Goal: Task Accomplishment & Management: Complete application form

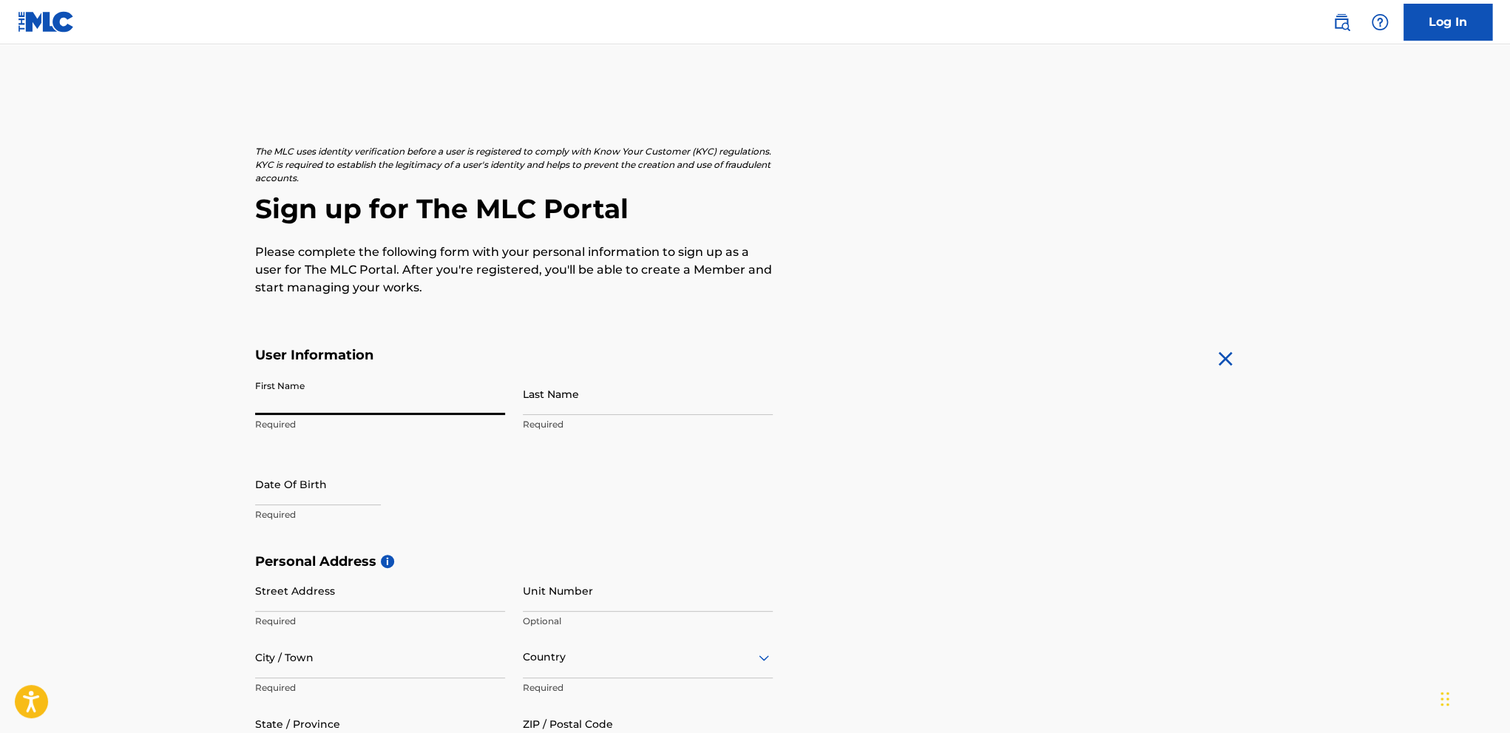
click at [374, 401] on input "First Name" at bounding box center [380, 394] width 250 height 42
type input "[PERSON_NAME]"
type input "416 E 9th St"
type input "Apt 2"
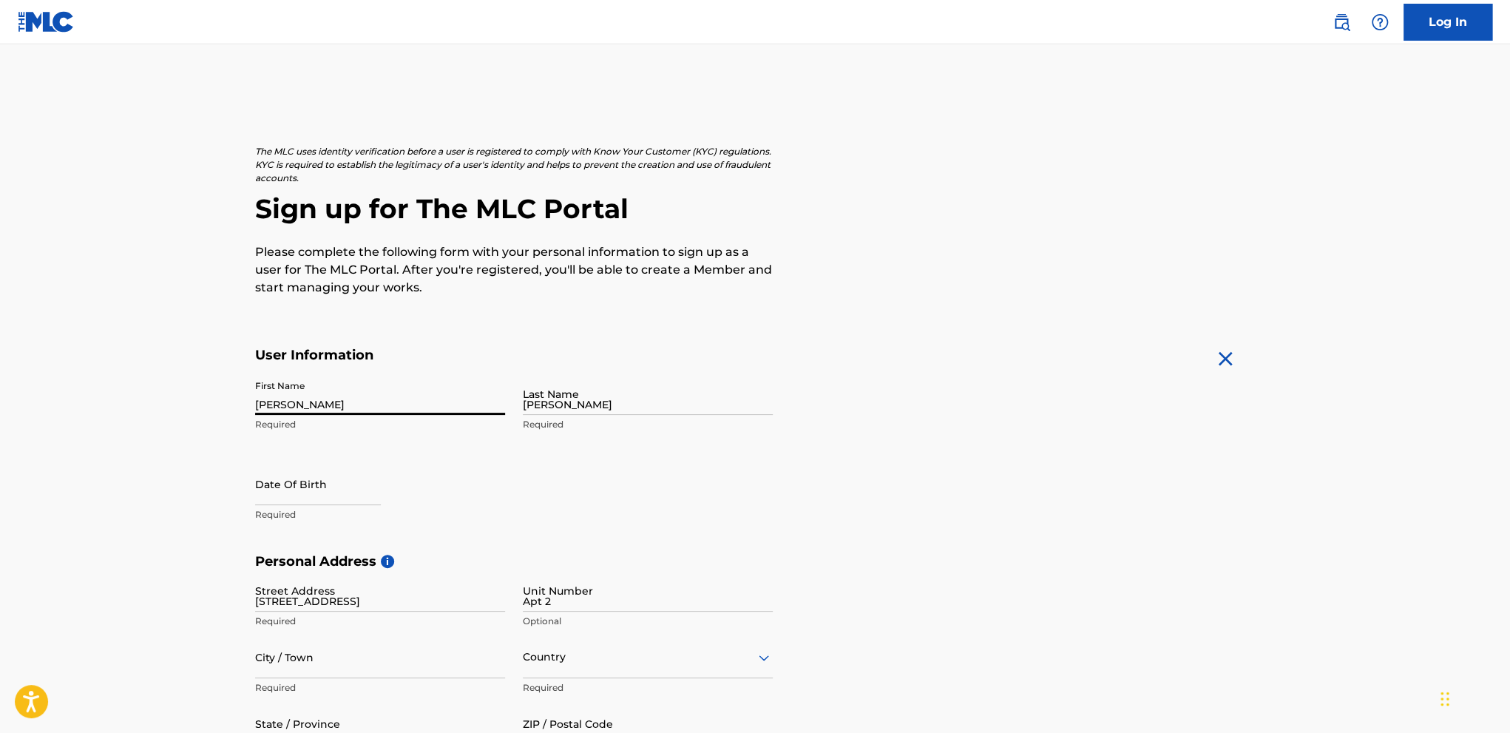
type input "[US_STATE][GEOGRAPHIC_DATA]"
type input "[GEOGRAPHIC_DATA]"
type input "[US_STATE]"
type input "46360"
type input "[EMAIL_ADDRESS][DOMAIN_NAME]"
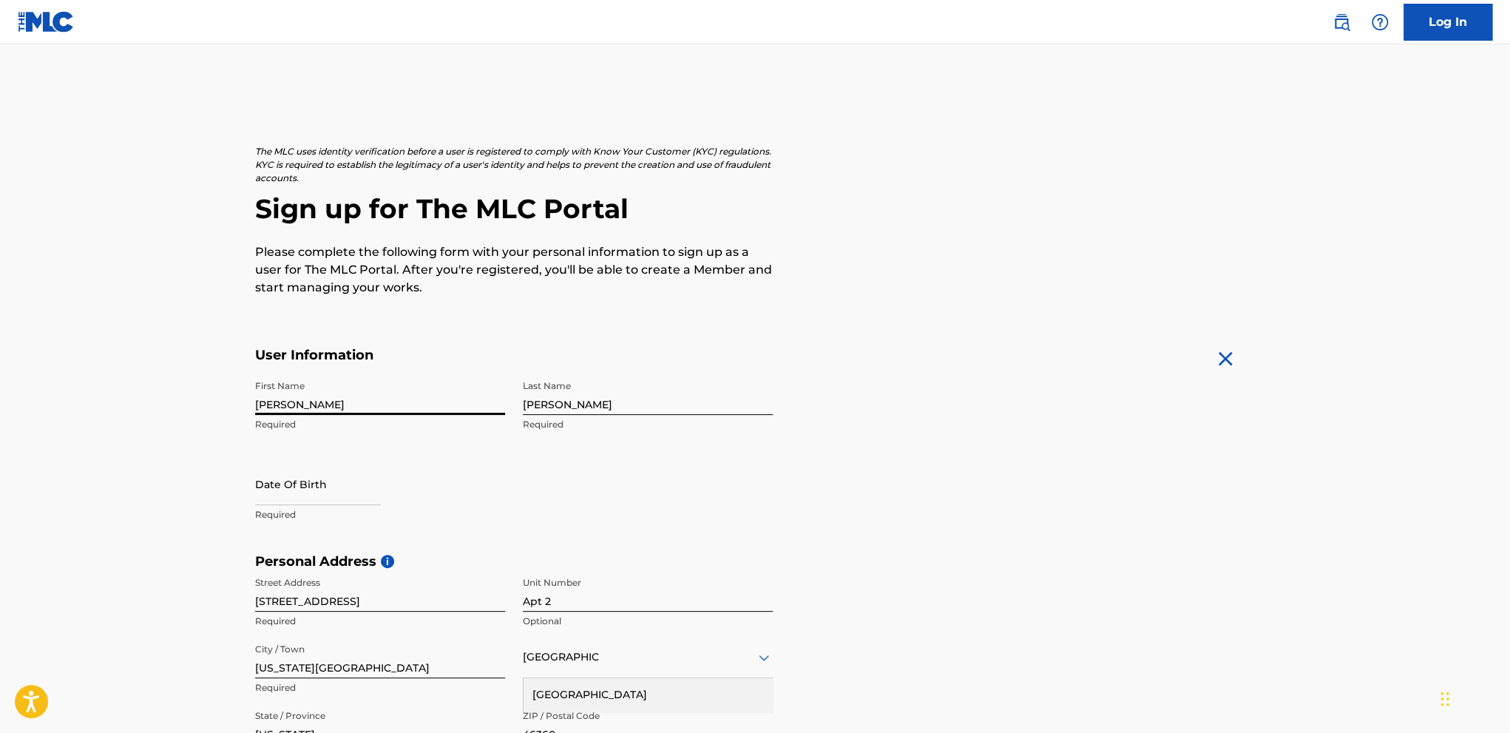
scroll to position [148, 0]
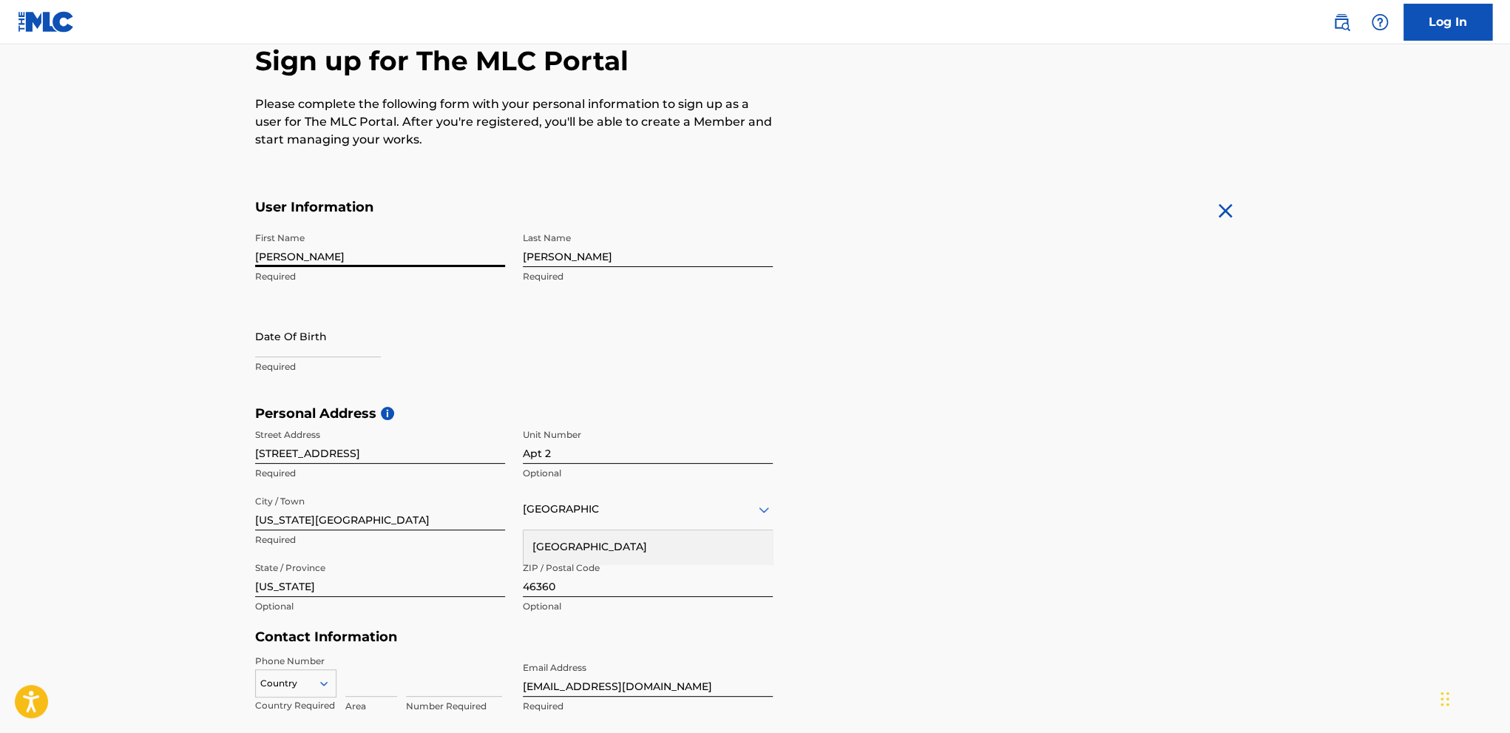
click at [311, 345] on input "text" at bounding box center [318, 336] width 126 height 42
select select "8"
select select "2025"
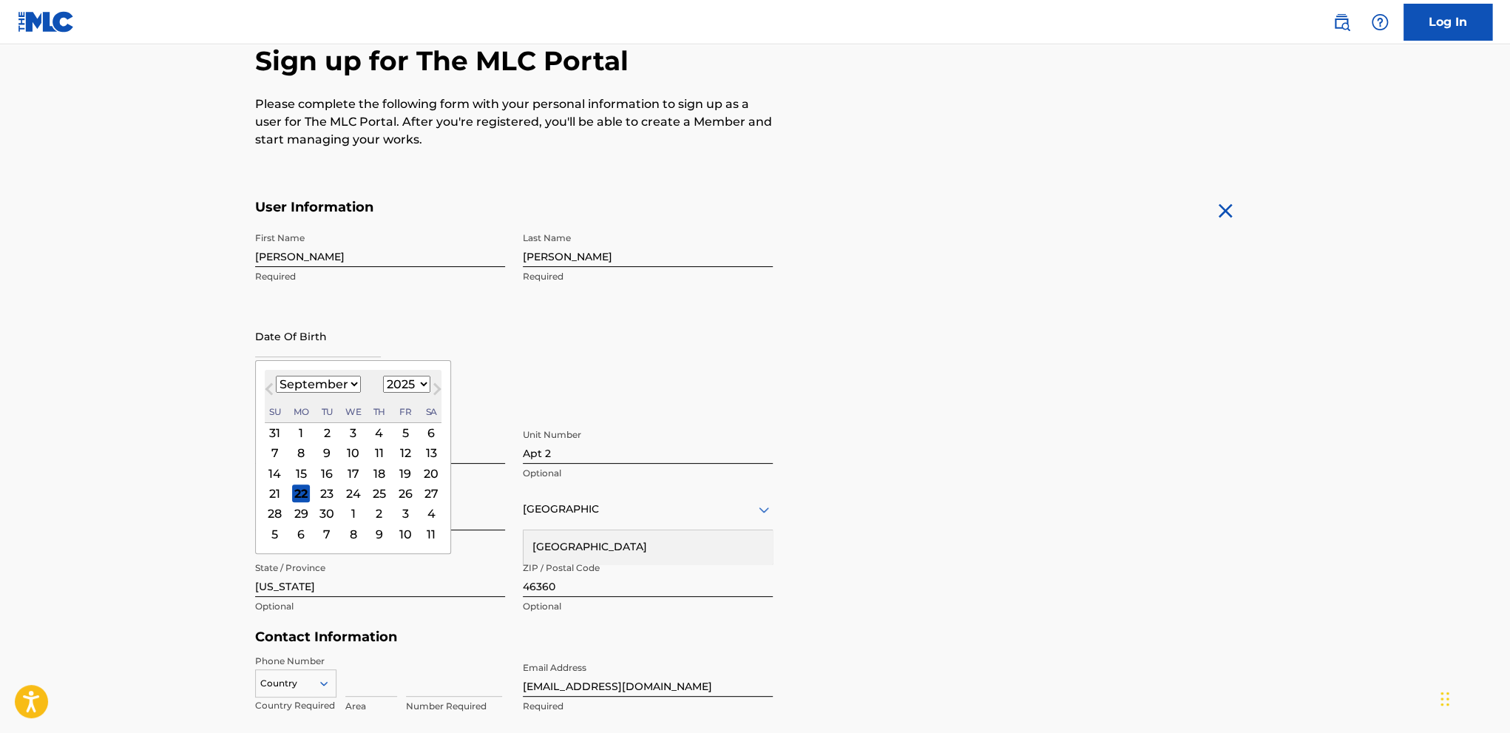
type input "12/23/2000"
click at [707, 322] on div "First Name Joshua Required Last Name Olson Required Date Of Birth 12/23/2000 Pr…" at bounding box center [514, 315] width 518 height 180
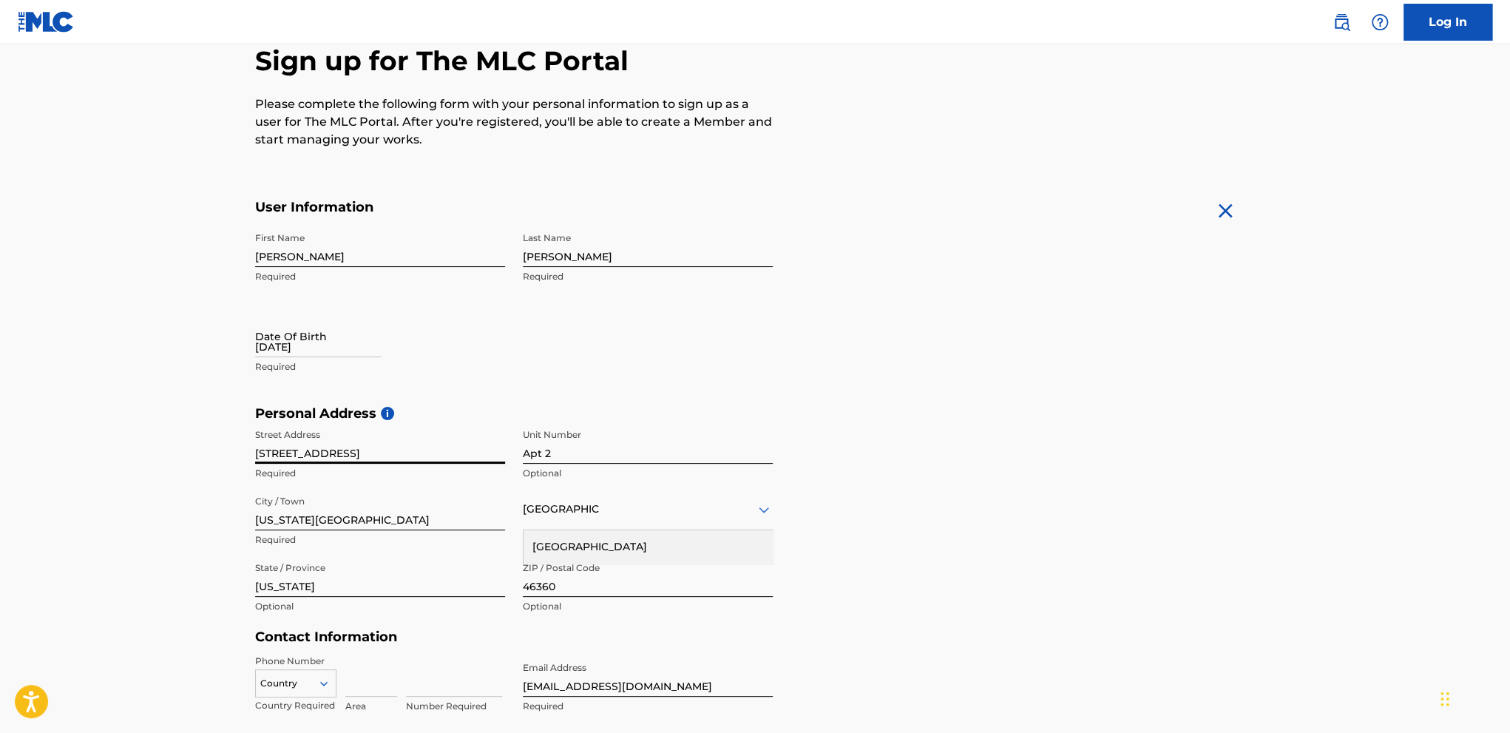
drag, startPoint x: 334, startPoint y: 455, endPoint x: 111, endPoint y: 453, distance: 223.3
click at [112, 453] on main "The MLC uses identity verification before a user is registered to comply with K…" at bounding box center [755, 416] width 1510 height 1041
type input "[STREET_ADDRESS]"
drag, startPoint x: 669, startPoint y: 448, endPoint x: 362, endPoint y: 468, distance: 307.5
click at [393, 472] on div "Street Address 3104 Edgebrook Drive Required Unit Number Apt 2 Optional City / …" at bounding box center [514, 521] width 518 height 200
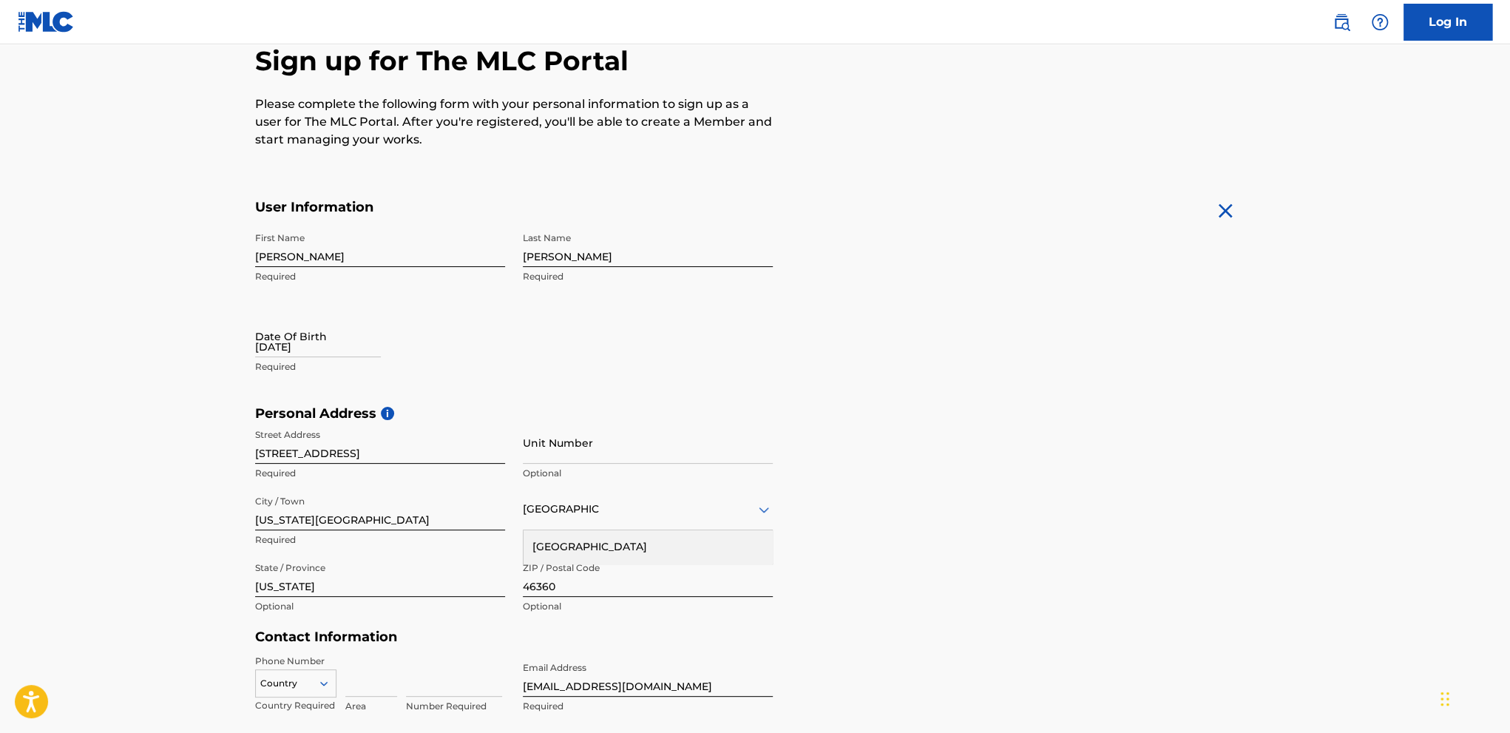
click at [1059, 357] on form "User Information First Name Joshua Required Last Name Olson Required Date Of Bi…" at bounding box center [755, 527] width 1000 height 656
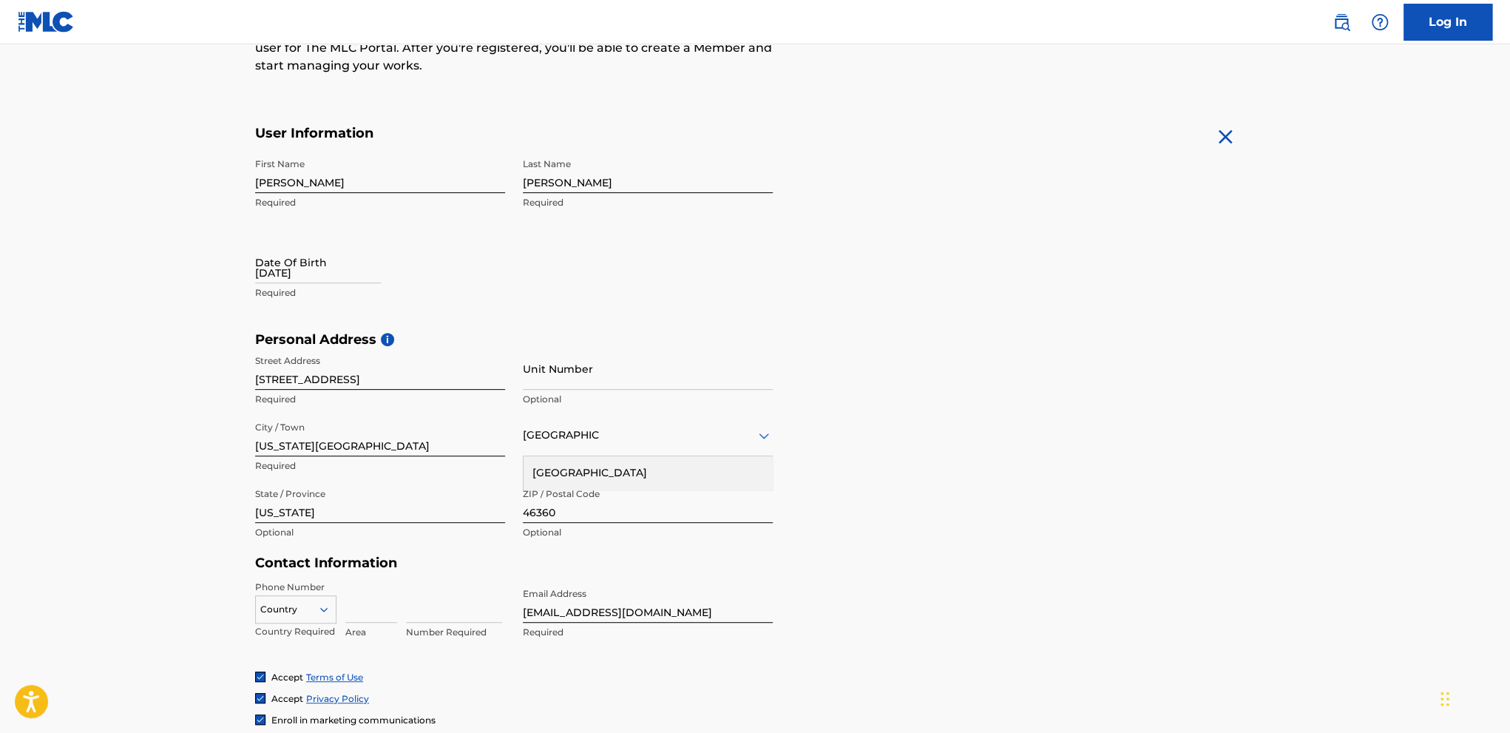
click at [254, 257] on div "The MLC uses identity verification before a user is registered to comply with K…" at bounding box center [754, 352] width 1035 height 858
drag, startPoint x: 296, startPoint y: 272, endPoint x: 295, endPoint y: 282, distance: 10.4
click at [296, 272] on input "12/23/2000" at bounding box center [318, 262] width 126 height 42
select select "8"
select select "2025"
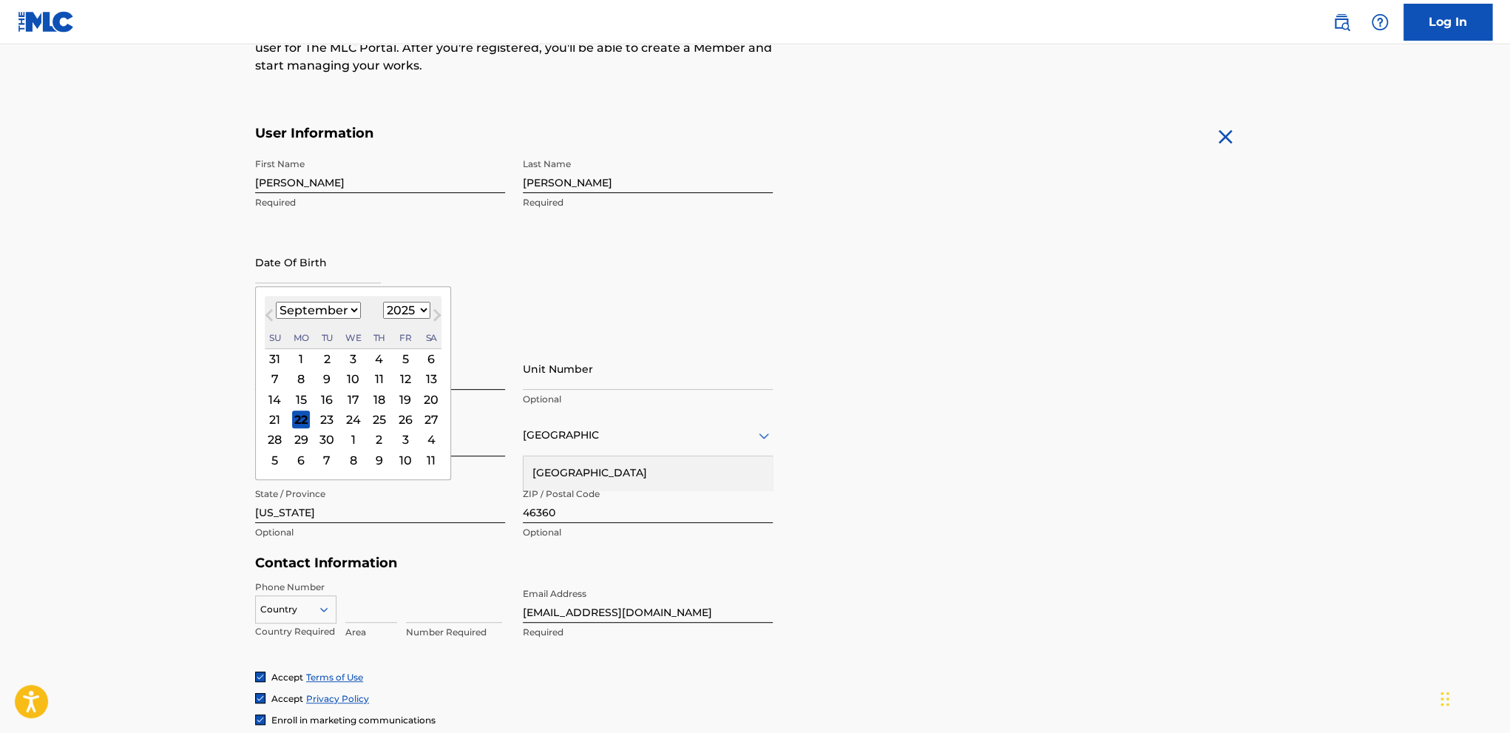
type input "12/23/2000"
click at [864, 334] on h5 "Personal Address i" at bounding box center [755, 339] width 1000 height 17
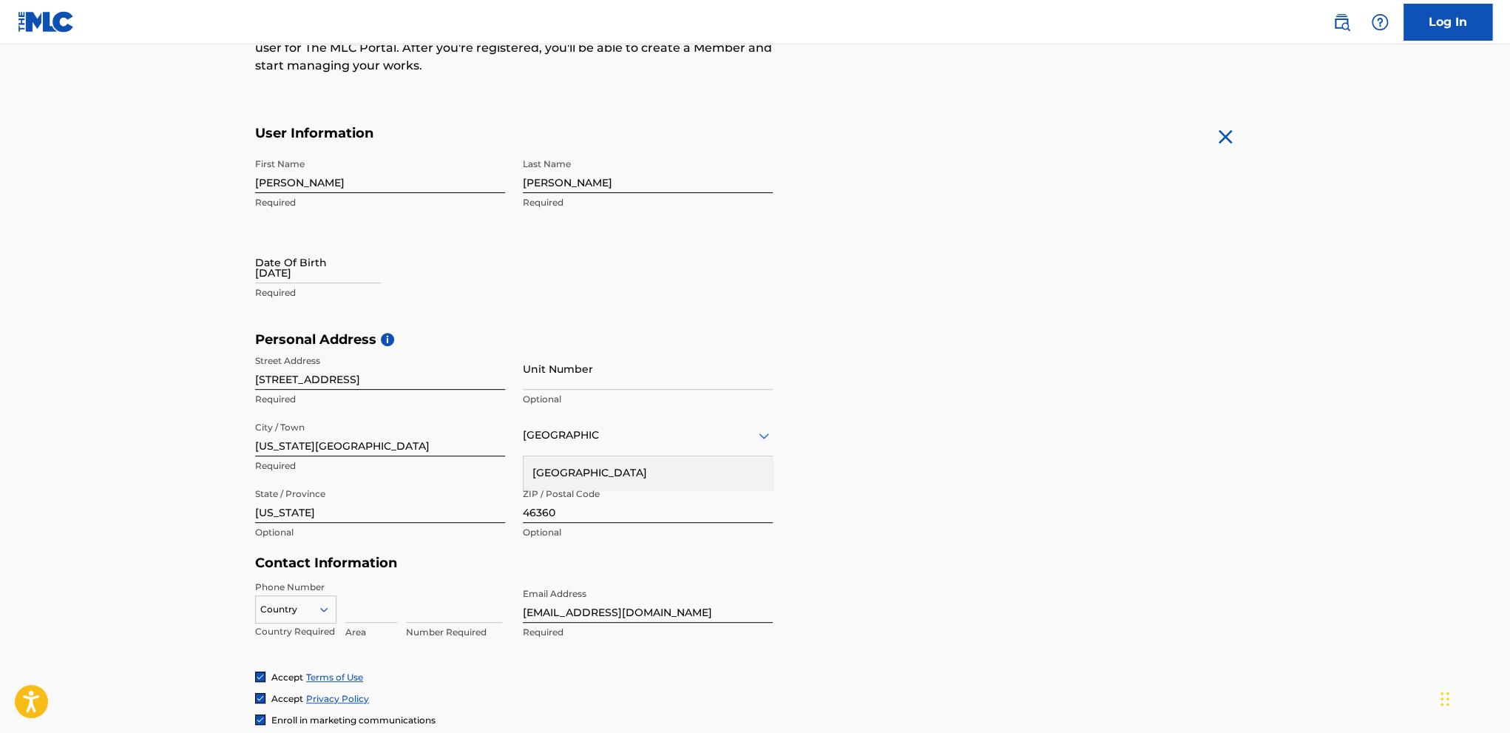
click at [299, 277] on input "12/23/2000" at bounding box center [318, 262] width 126 height 42
select select "8"
select select "2025"
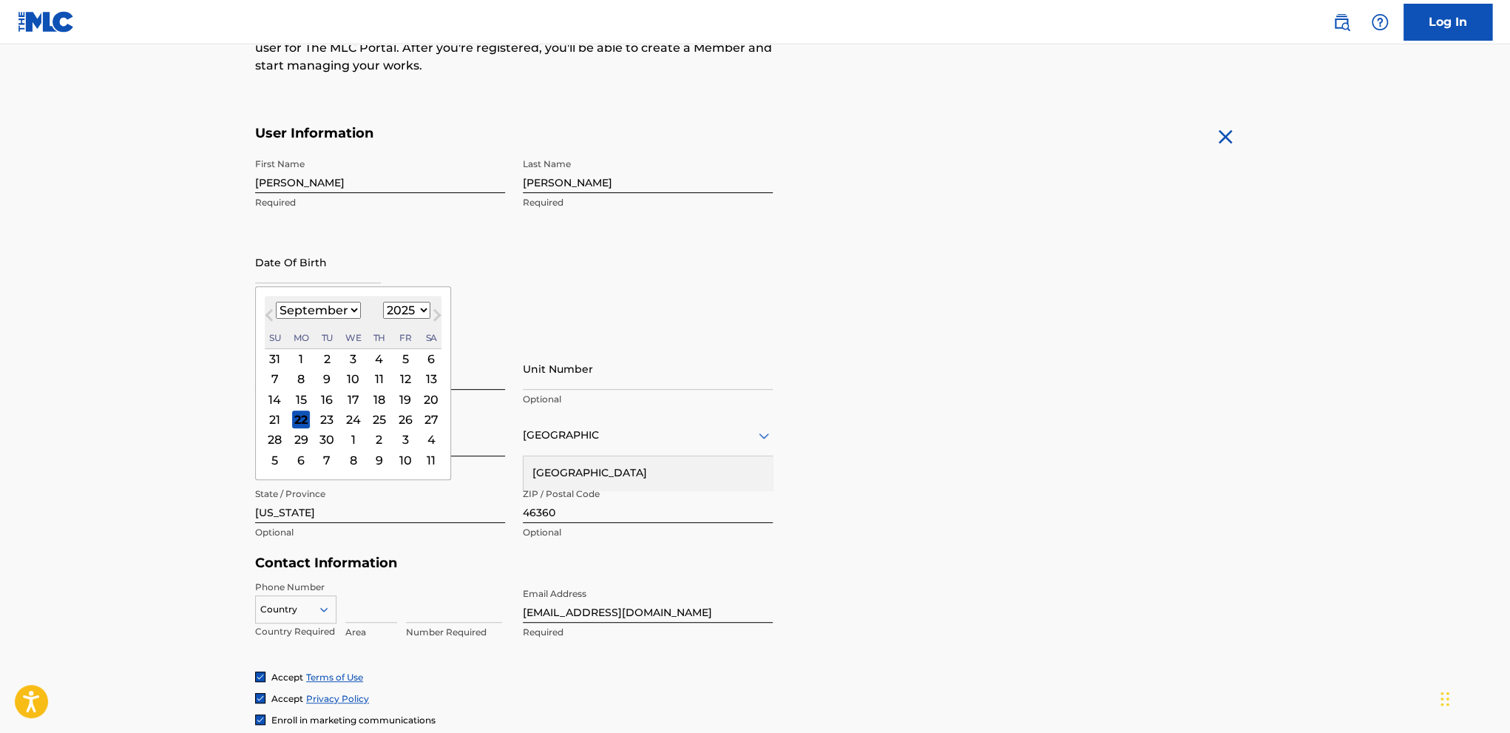
type input "12/23/2000"
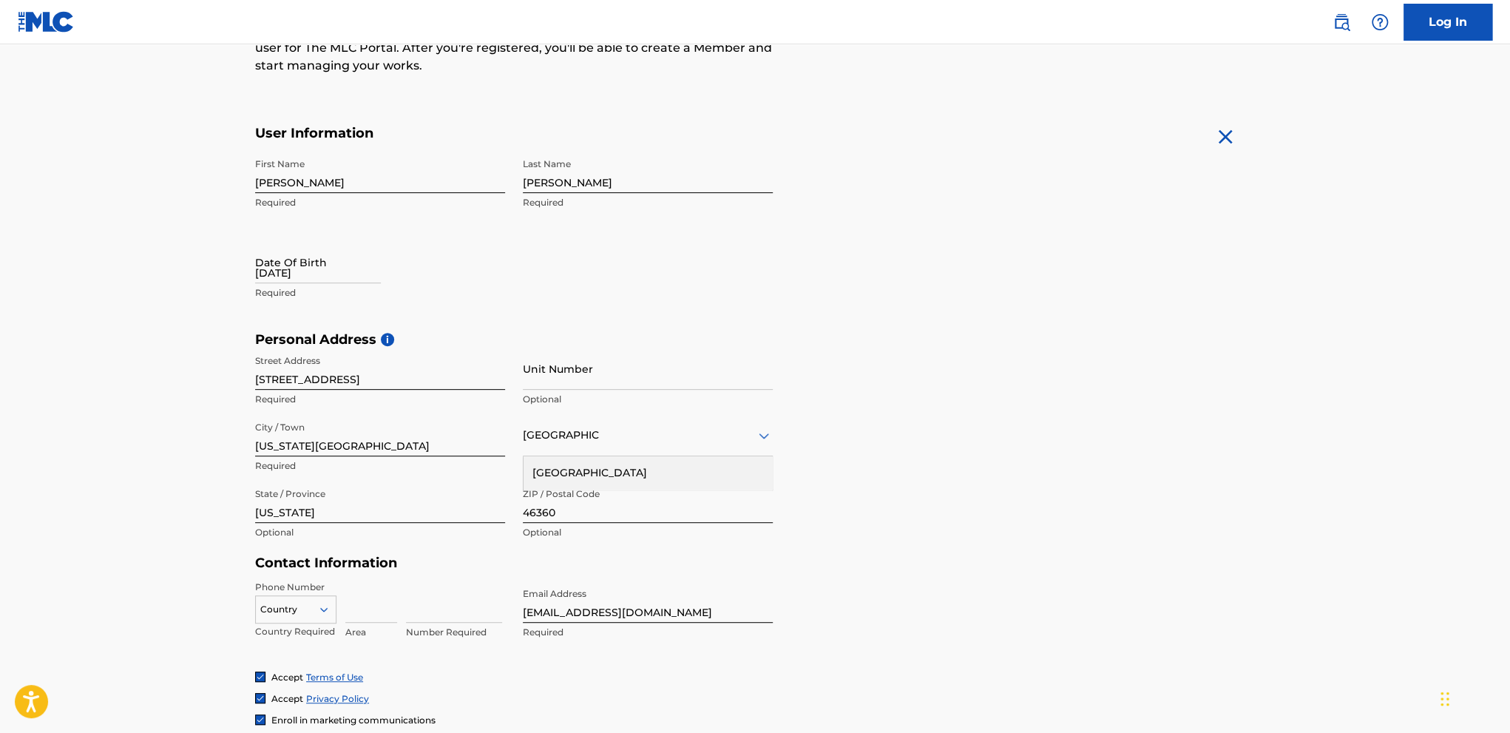
drag, startPoint x: 821, startPoint y: 311, endPoint x: 835, endPoint y: 313, distance: 14.2
click at [836, 313] on form "User Information First Name Joshua Required Last Name Olson Required Date Of Bi…" at bounding box center [755, 453] width 1000 height 656
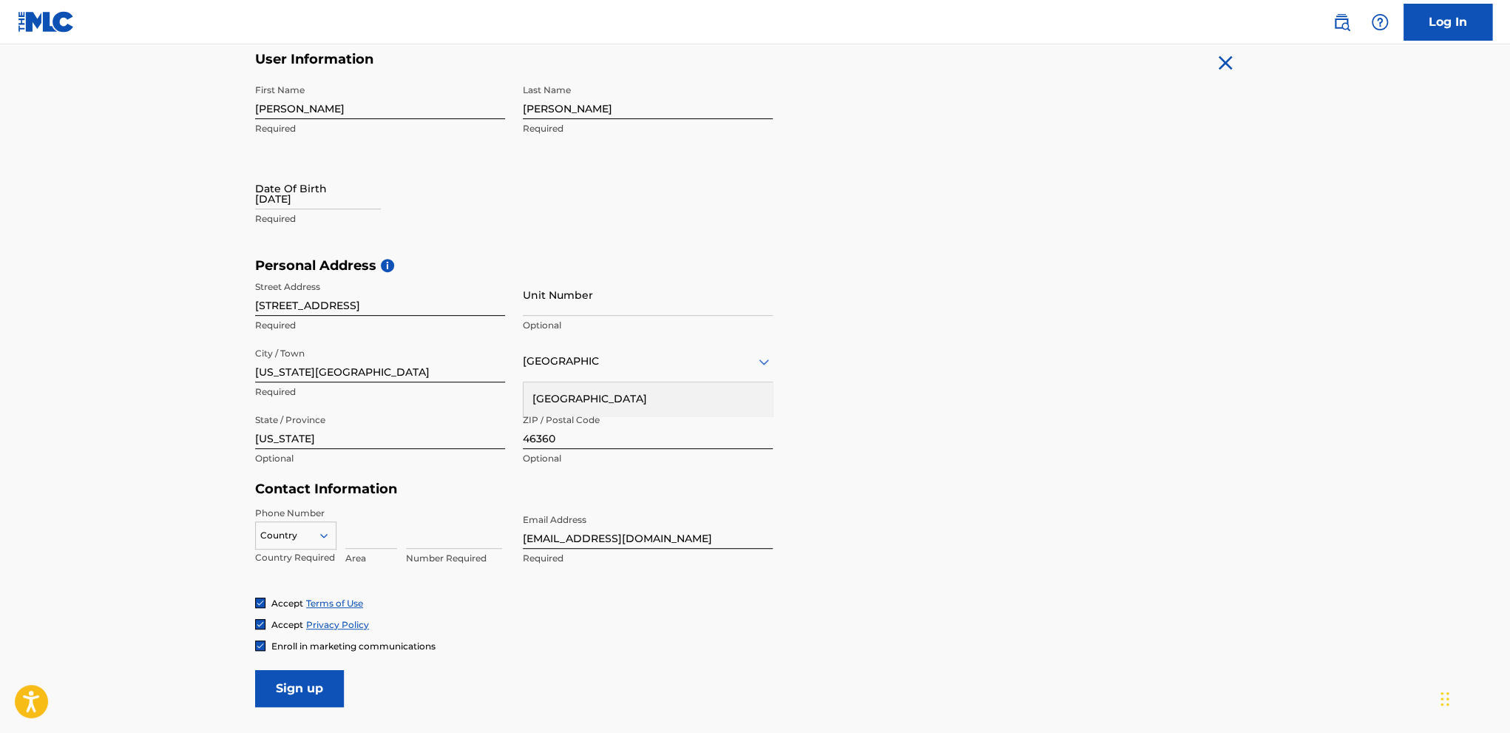
click at [292, 200] on input "12/23/2000" at bounding box center [318, 188] width 126 height 42
select select "8"
select select "2025"
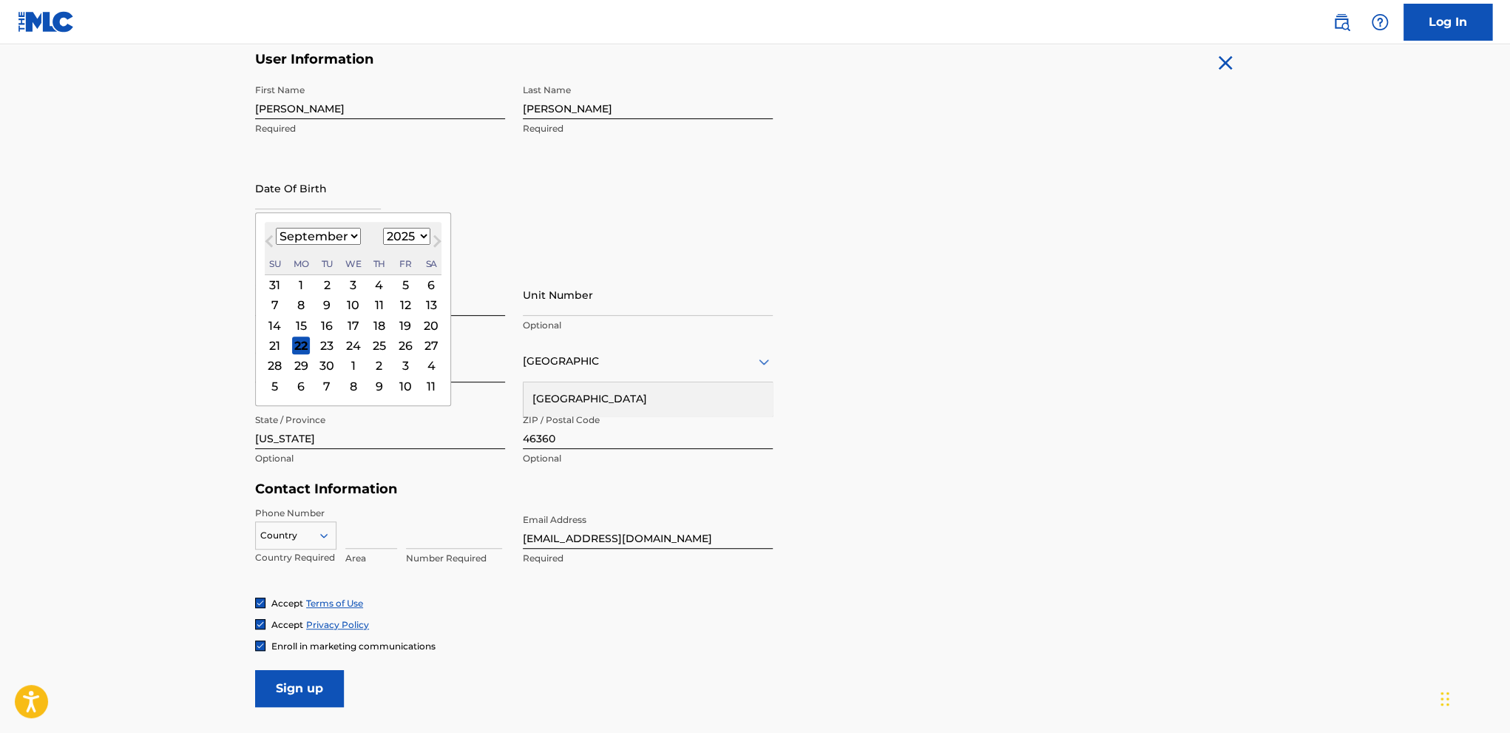
type input "12/23/2000"
click at [342, 234] on select "January February March April May June July August September October November De…" at bounding box center [318, 236] width 85 height 17
select select "11"
click at [276, 228] on select "January February March April May June July August September October November De…" at bounding box center [318, 236] width 85 height 17
click at [330, 342] on div "23" at bounding box center [327, 345] width 18 height 18
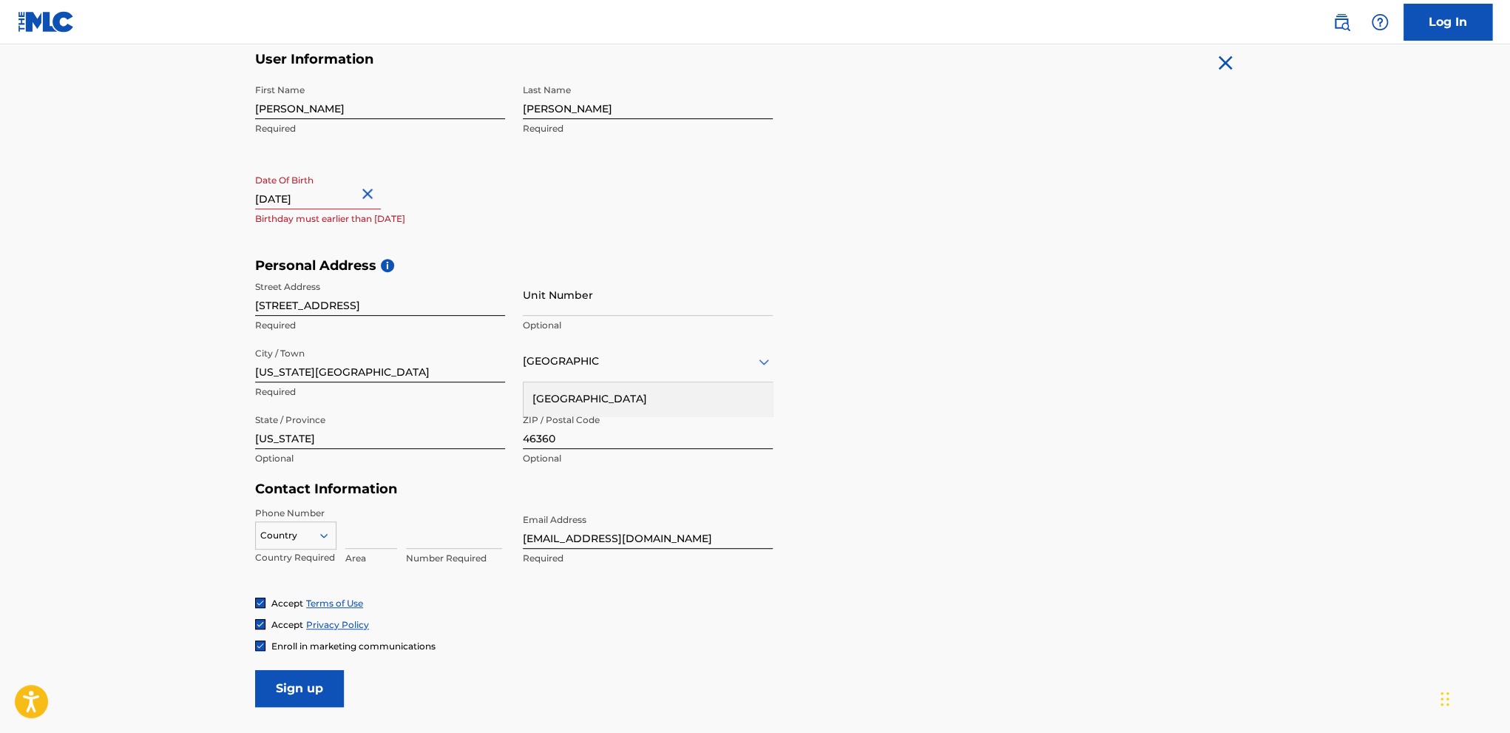
click at [352, 200] on input "12/23/2000" at bounding box center [318, 188] width 126 height 42
select select "11"
select select "2025"
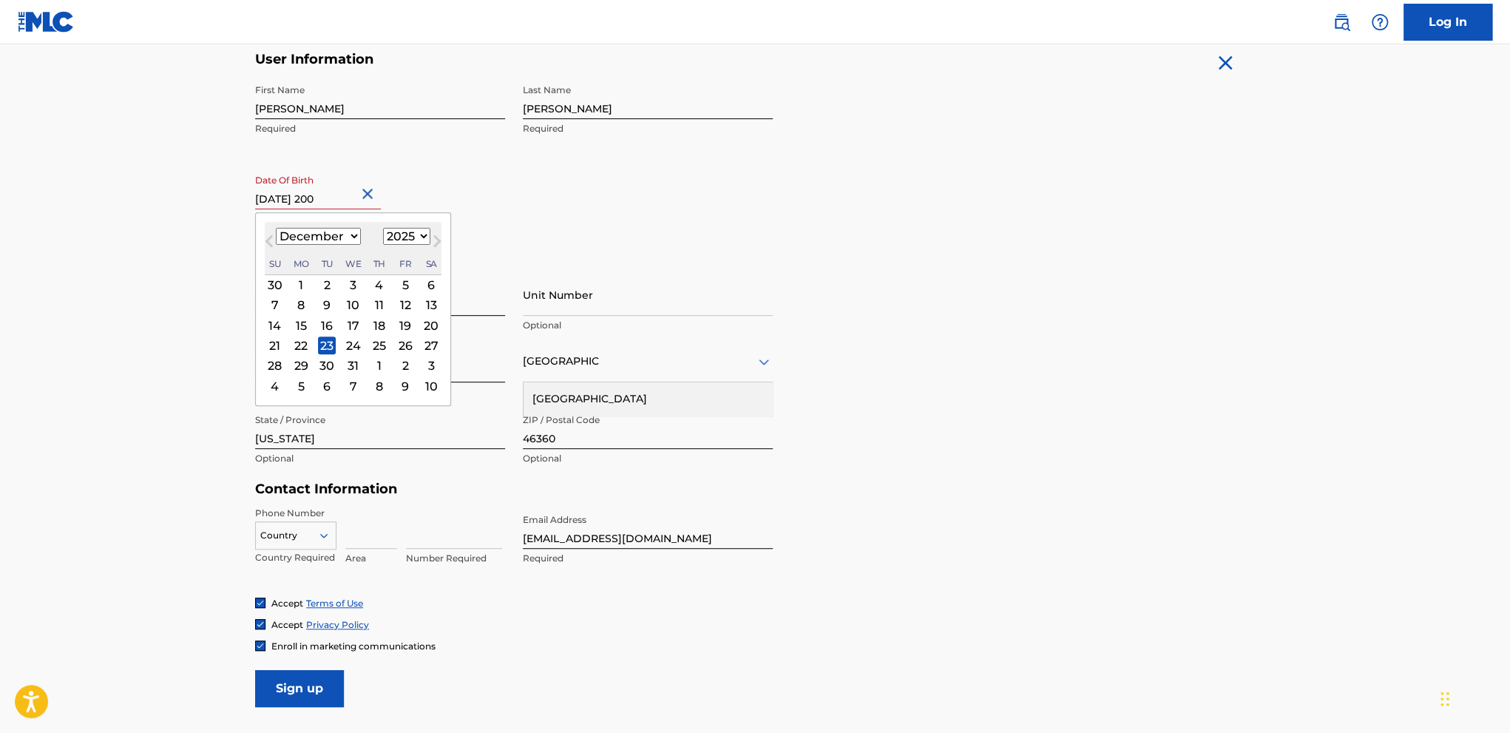
type input "December 23 2000"
select select "2000"
type input "December 23 2000"
click at [553, 227] on div "First Name Joshua Required Last Name Olson Required Date Of Birth December 23 2…" at bounding box center [514, 167] width 518 height 180
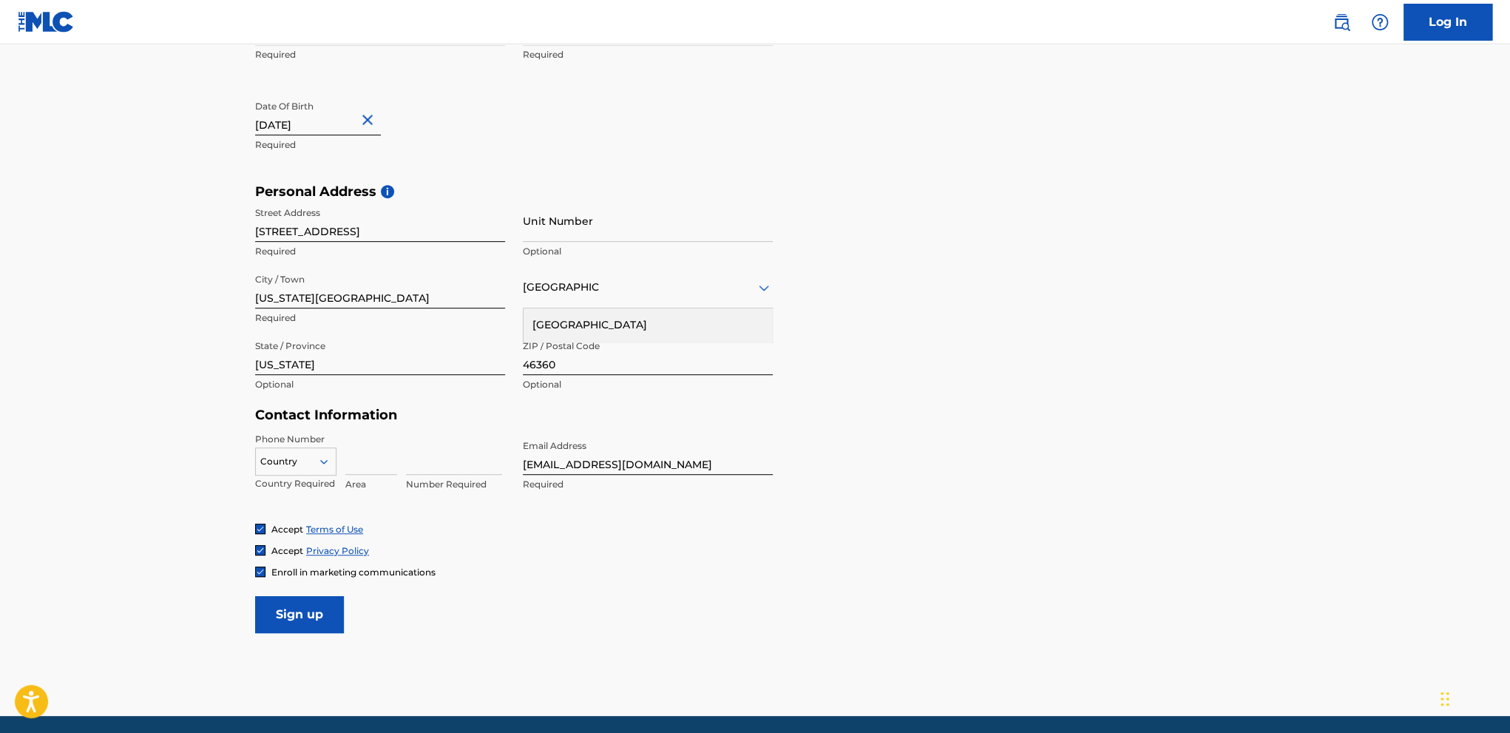
scroll to position [423, 0]
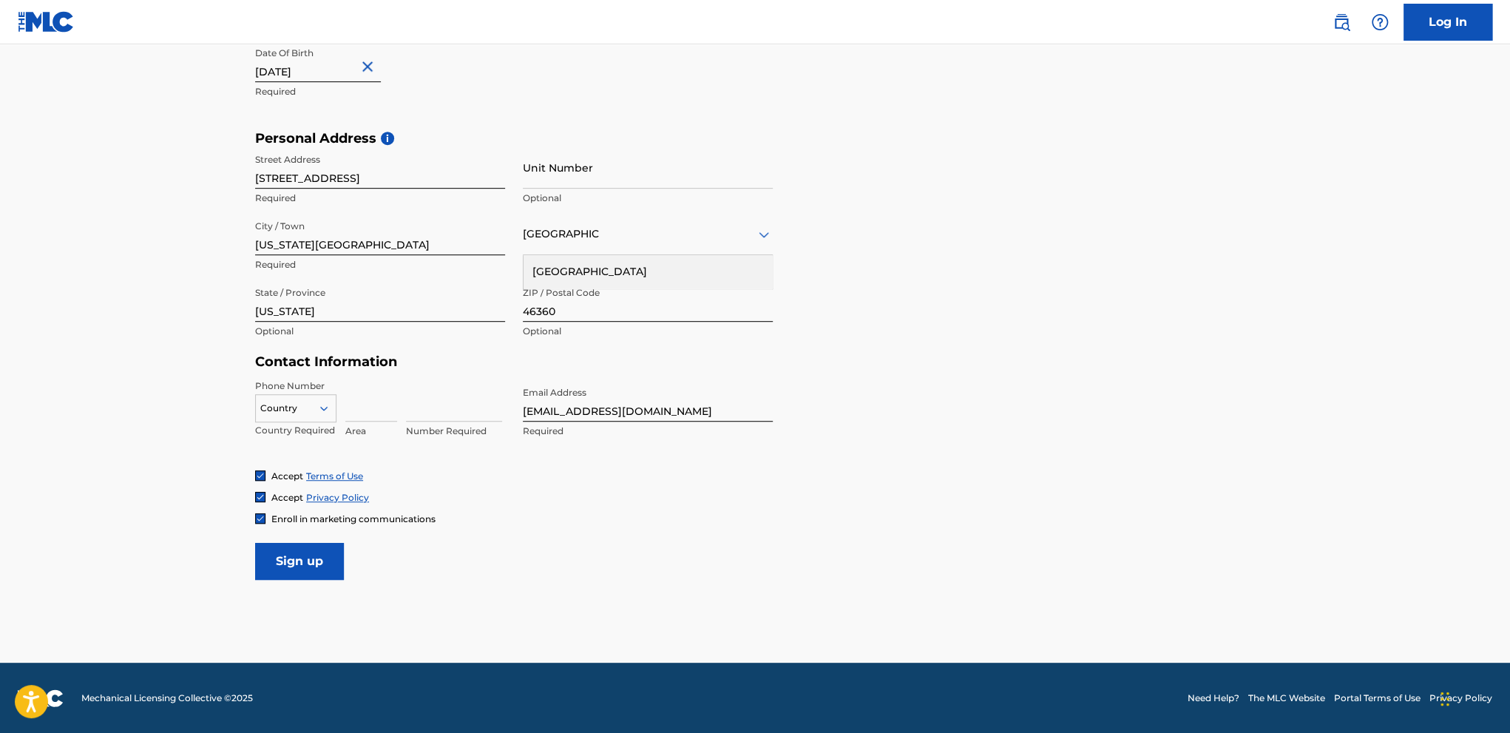
click at [376, 418] on input at bounding box center [371, 400] width 52 height 42
type input "812"
type input "Apt 1"
type input "5588820"
drag, startPoint x: 668, startPoint y: 412, endPoint x: 420, endPoint y: 419, distance: 248.5
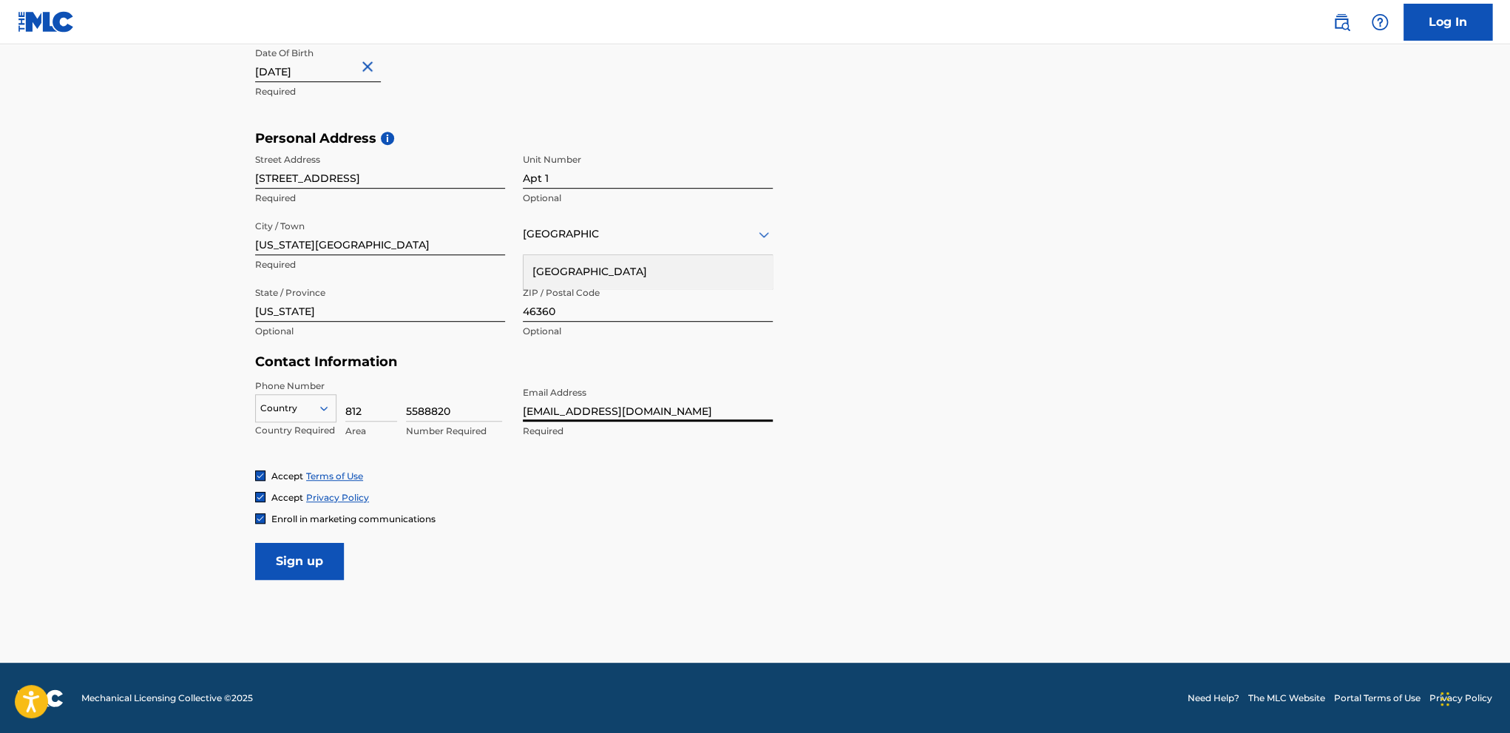
click at [420, 419] on div "Phone Number Country Country Required 812 Area 5588820 Number Required Email Ad…" at bounding box center [514, 424] width 518 height 90
type input "[EMAIL_ADDRESS][DOMAIN_NAME]"
click at [543, 512] on div "Enroll in marketing communications" at bounding box center [755, 518] width 1000 height 13
click at [291, 571] on input "Sign up" at bounding box center [299, 561] width 89 height 37
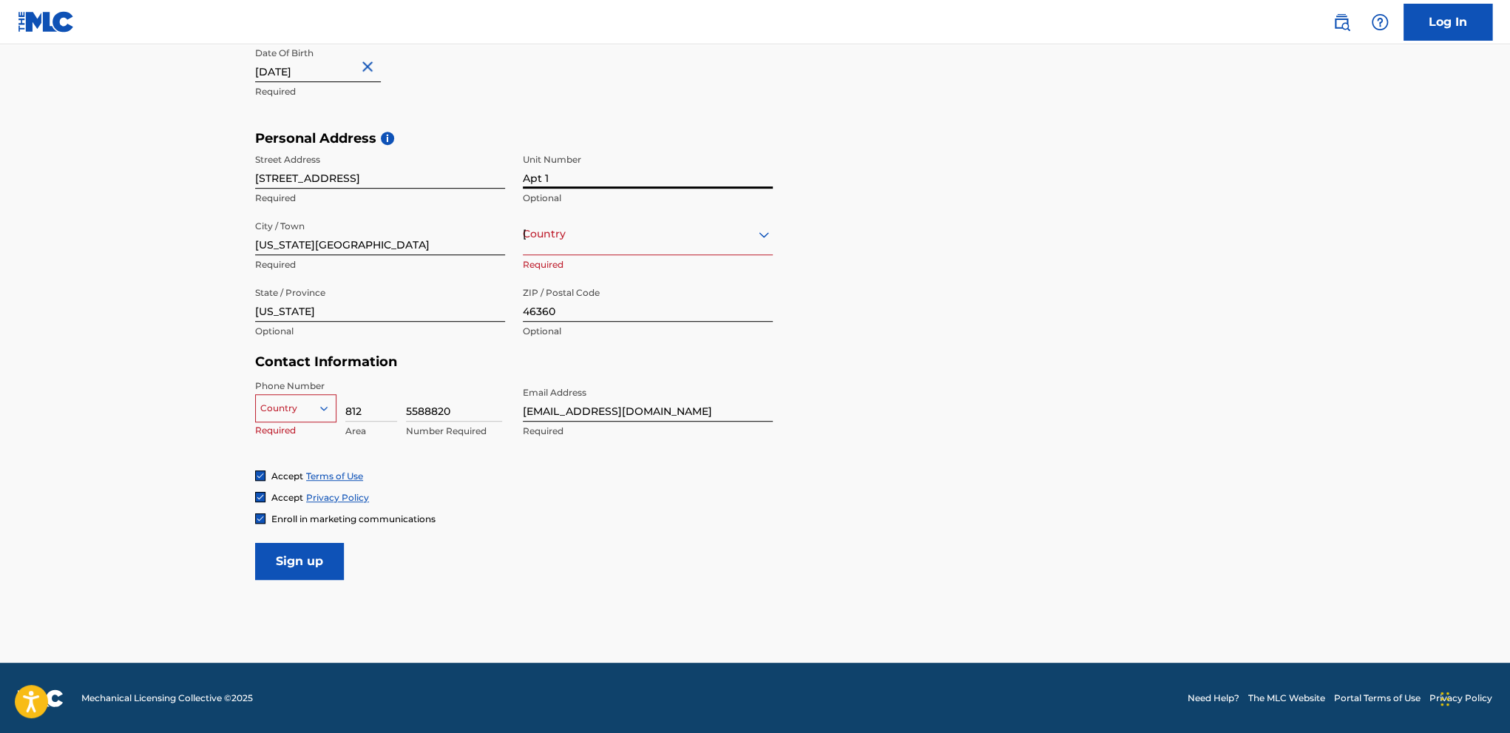
drag, startPoint x: 578, startPoint y: 171, endPoint x: 347, endPoint y: 173, distance: 230.7
click at [399, 174] on div "Street Address 3104 Edgebrook Drive Required Unit Number Apt 1 Optional City / …" at bounding box center [514, 246] width 518 height 200
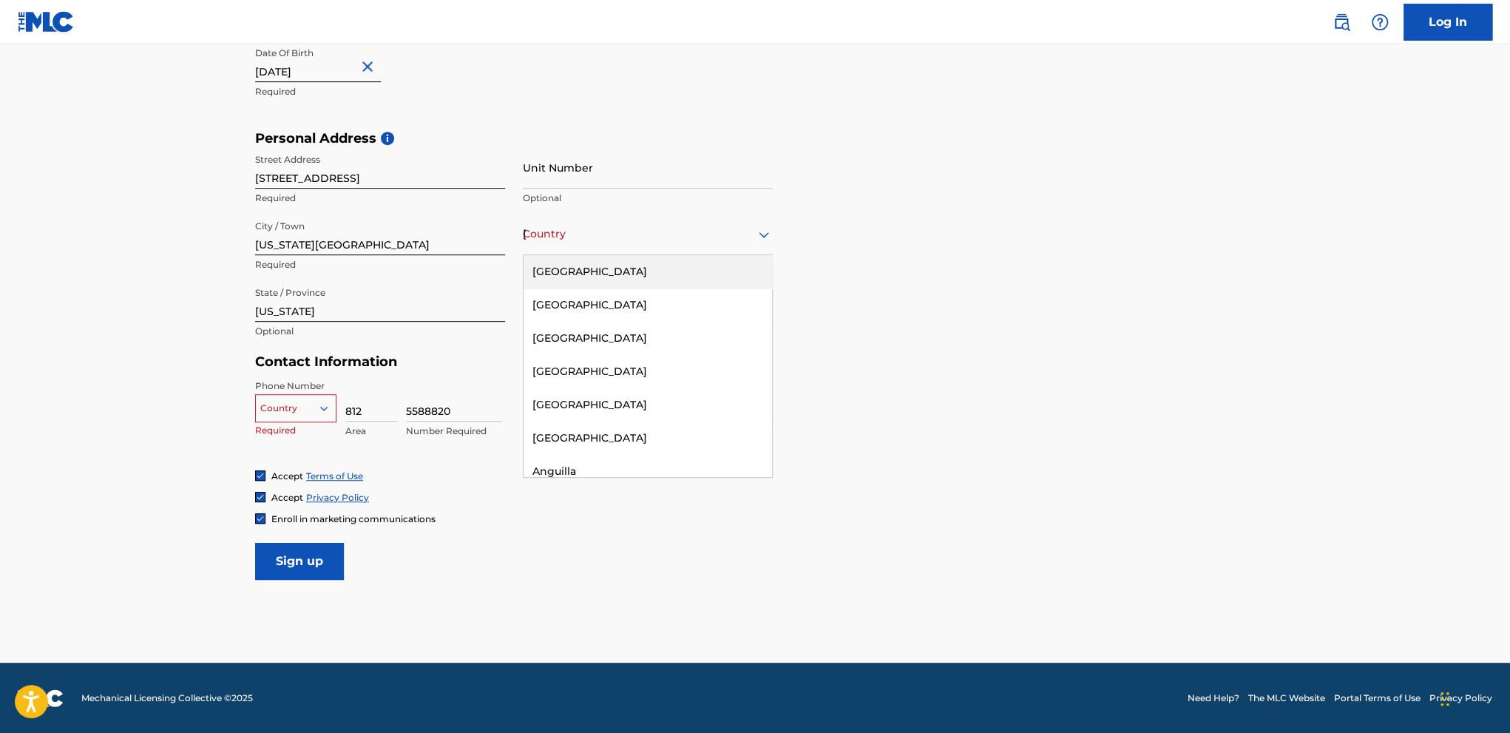
click at [637, 245] on div "Country United States" at bounding box center [648, 234] width 250 height 42
click at [601, 279] on div "[GEOGRAPHIC_DATA]" at bounding box center [647, 271] width 248 height 33
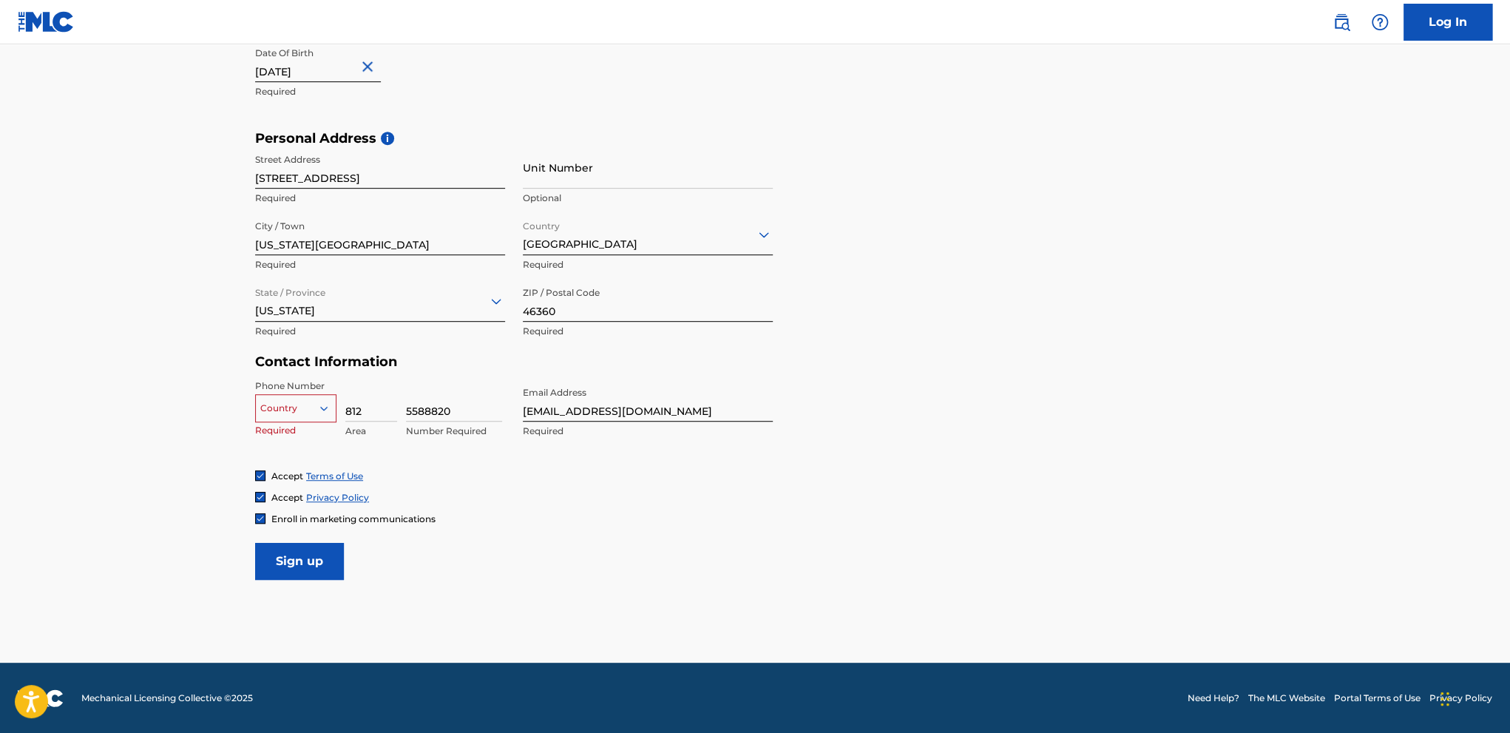
drag, startPoint x: 779, startPoint y: 564, endPoint x: 582, endPoint y: 533, distance: 199.8
click at [764, 561] on form "User Information First Name Joshua Required Last Name Olson Required Date Of Bi…" at bounding box center [755, 252] width 1000 height 656
click at [302, 407] on div at bounding box center [296, 408] width 80 height 16
click at [283, 428] on div "US, [GEOGRAPHIC_DATA] +1" at bounding box center [296, 445] width 80 height 58
click at [316, 557] on input "Sign up" at bounding box center [299, 561] width 89 height 37
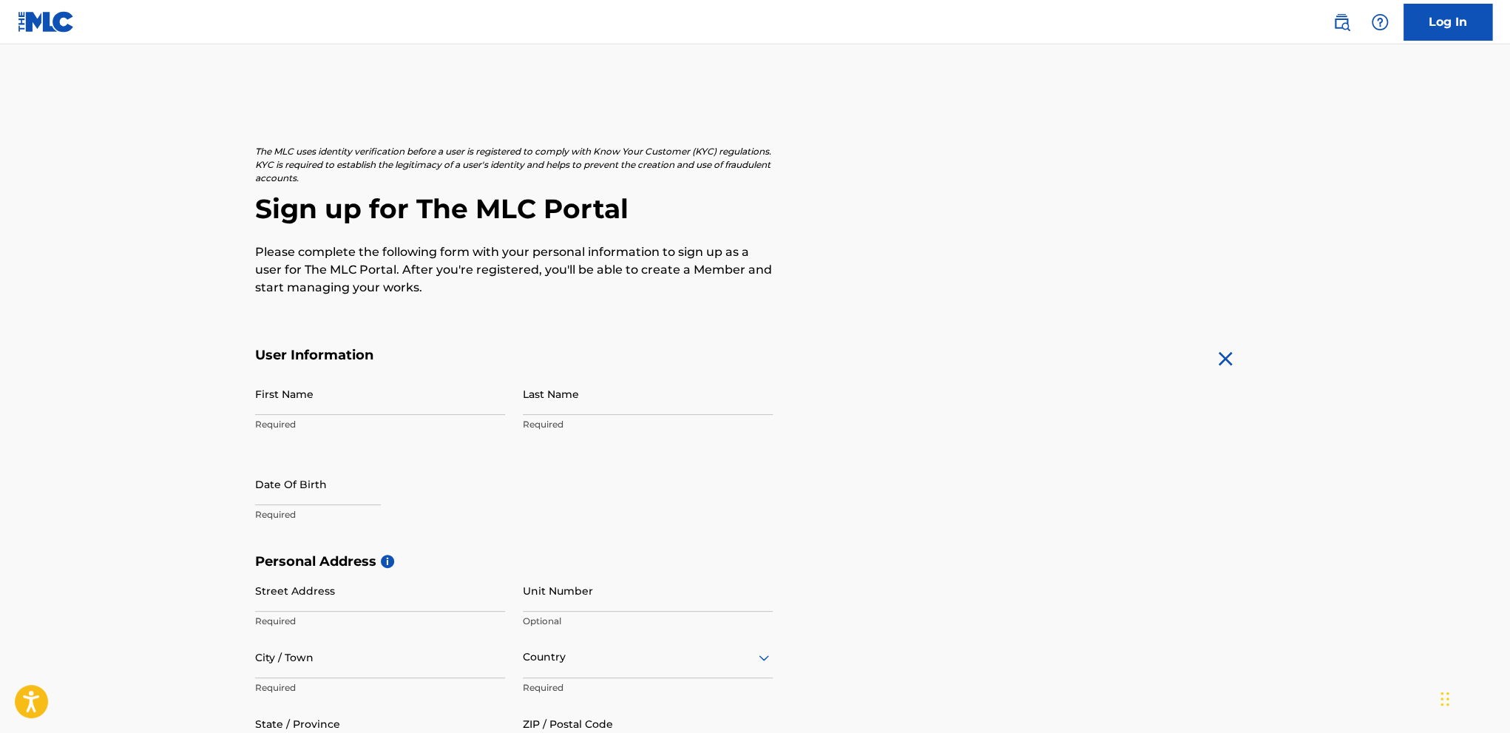
click at [1463, 18] on link "Log In" at bounding box center [1447, 22] width 89 height 37
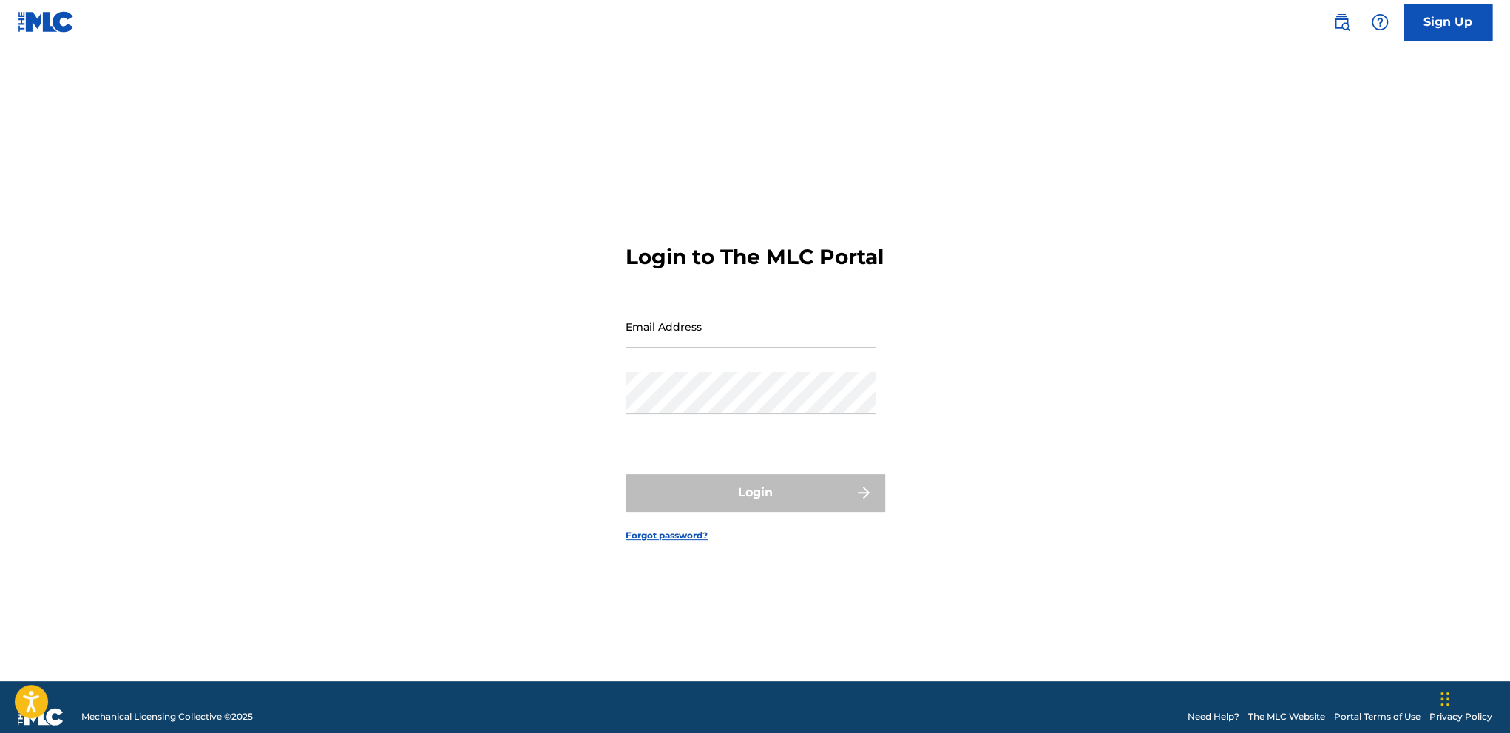
click at [730, 347] on input "Email Address" at bounding box center [750, 326] width 250 height 42
drag, startPoint x: 341, startPoint y: 312, endPoint x: 130, endPoint y: 276, distance: 213.8
click at [130, 276] on main "Login to The MLC Portal Email Address [EMAIL_ADDRESS][DOMAIN_NAME] Password Log…" at bounding box center [755, 362] width 1510 height 637
type input "[EMAIL_ADDRESS][DOMAIN_NAME]"
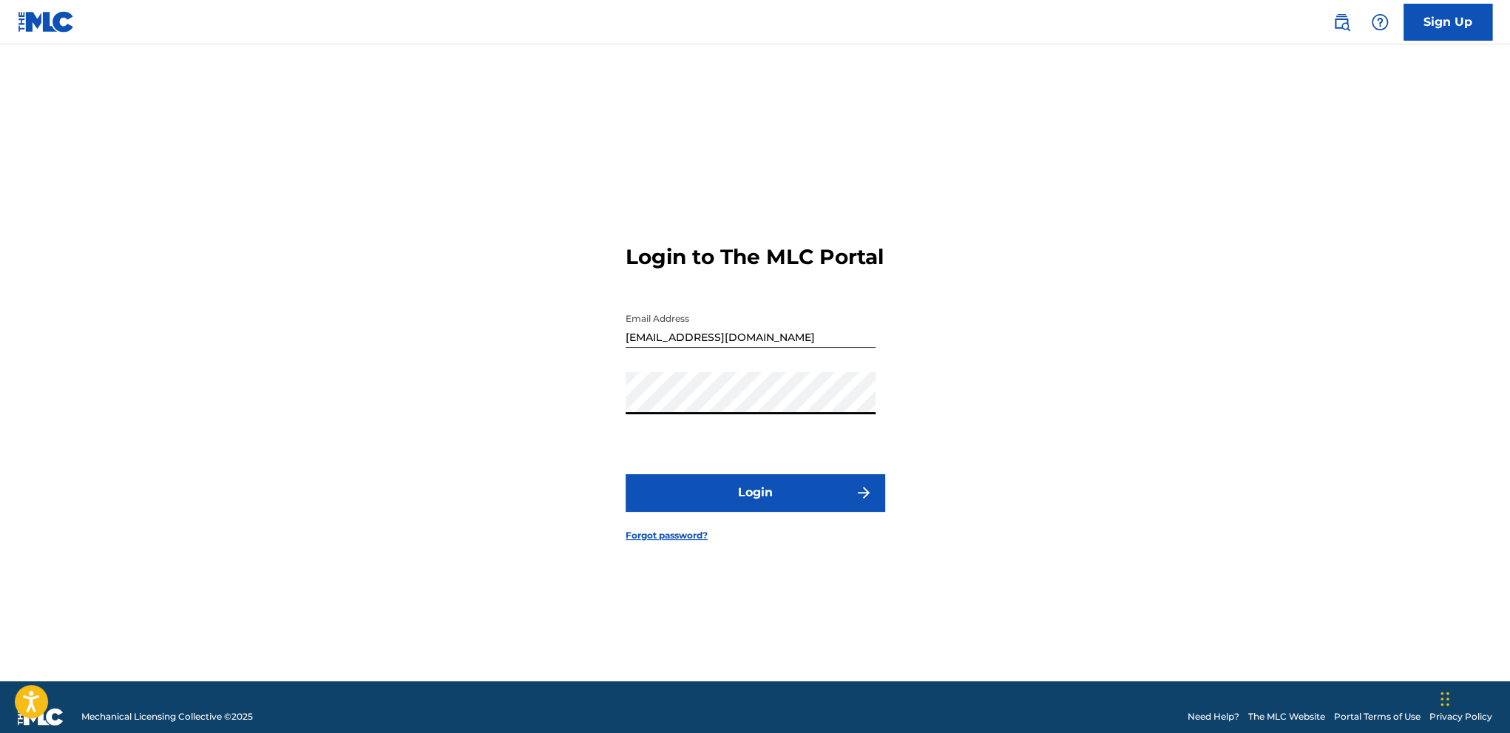
click at [625, 474] on button "Login" at bounding box center [754, 492] width 259 height 37
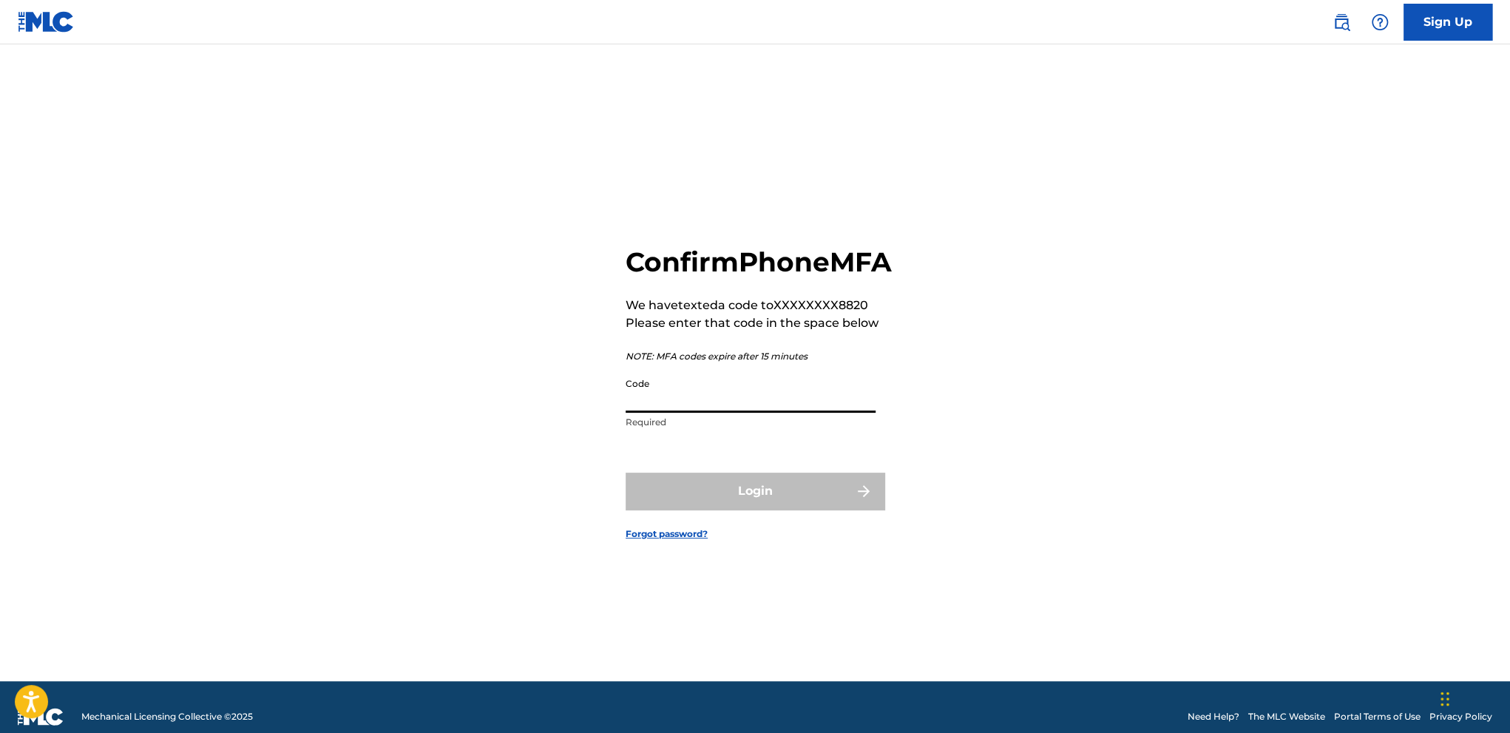
click at [780, 407] on input "Code" at bounding box center [750, 391] width 250 height 42
type input "277626"
click at [625, 472] on button "Login" at bounding box center [754, 490] width 259 height 37
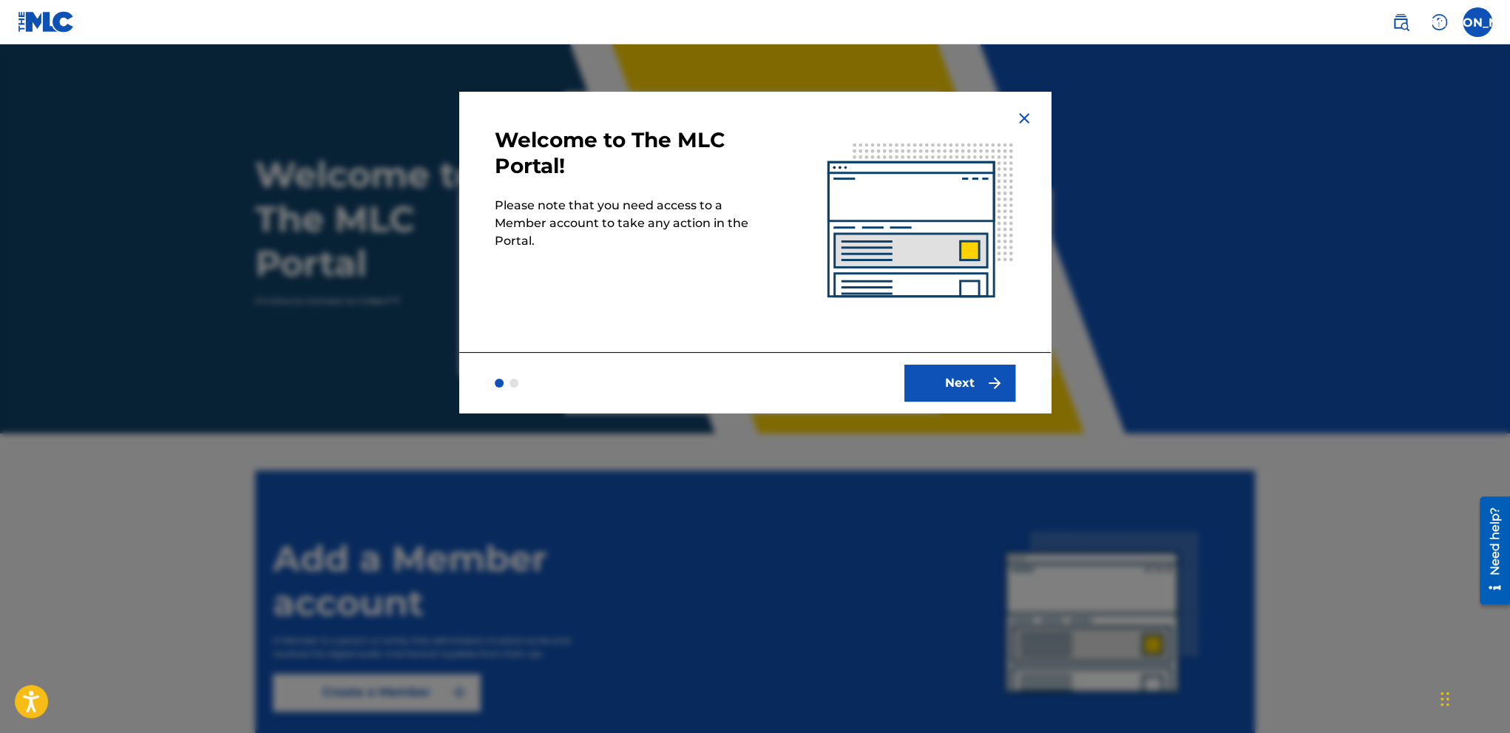
click at [943, 387] on button "Next" at bounding box center [959, 382] width 111 height 37
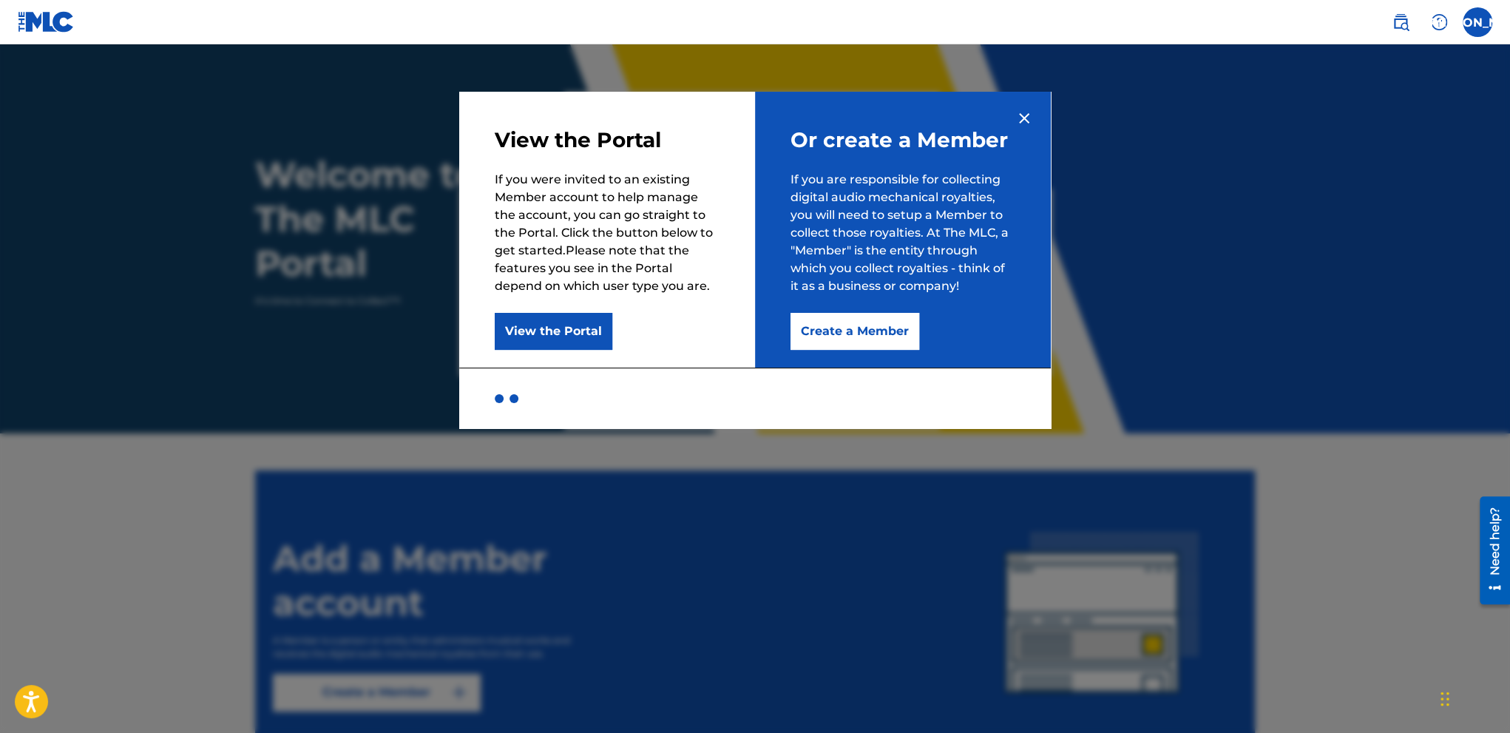
click at [881, 333] on button "Create a Member" at bounding box center [854, 331] width 129 height 37
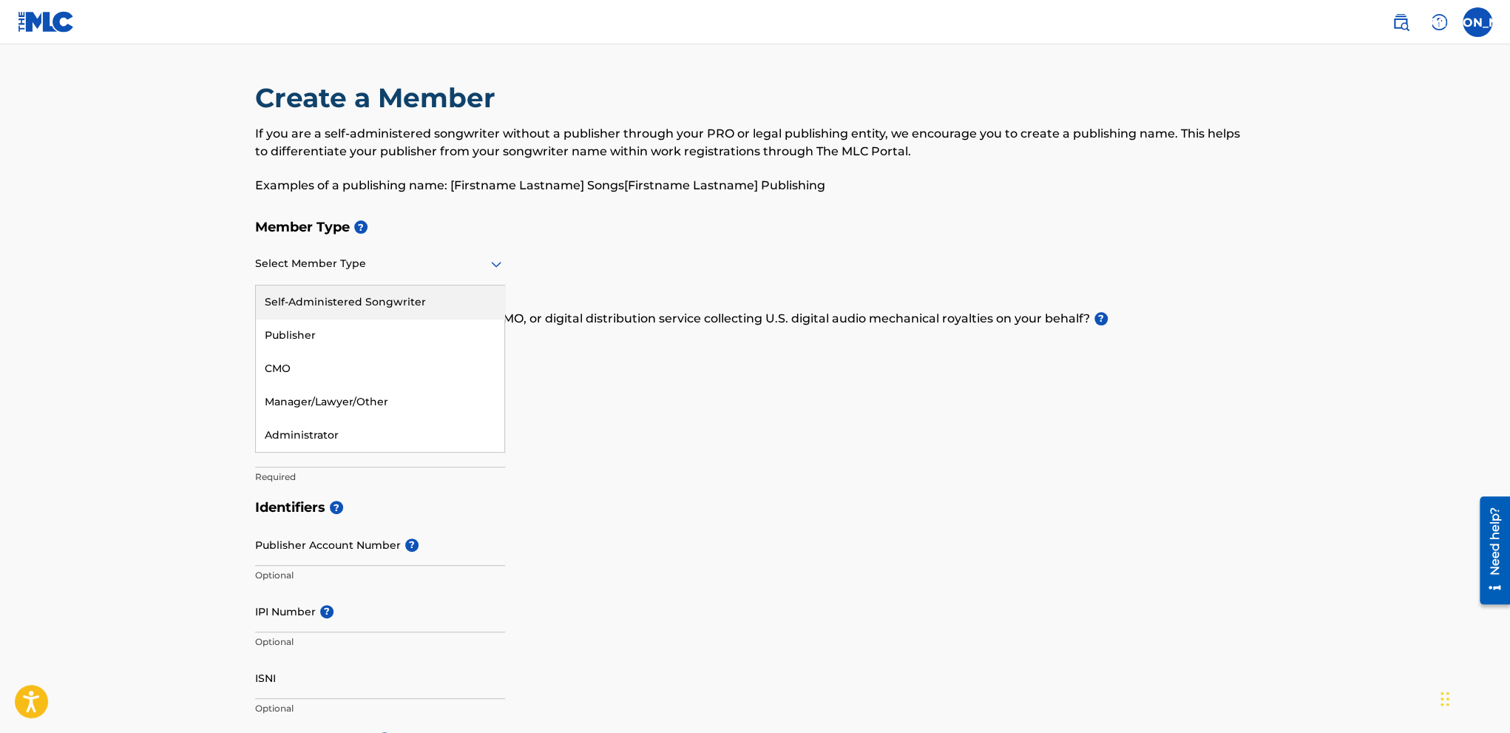
click at [338, 268] on div at bounding box center [380, 263] width 250 height 18
click at [356, 310] on div "Self-Administered Songwriter" at bounding box center [380, 301] width 248 height 33
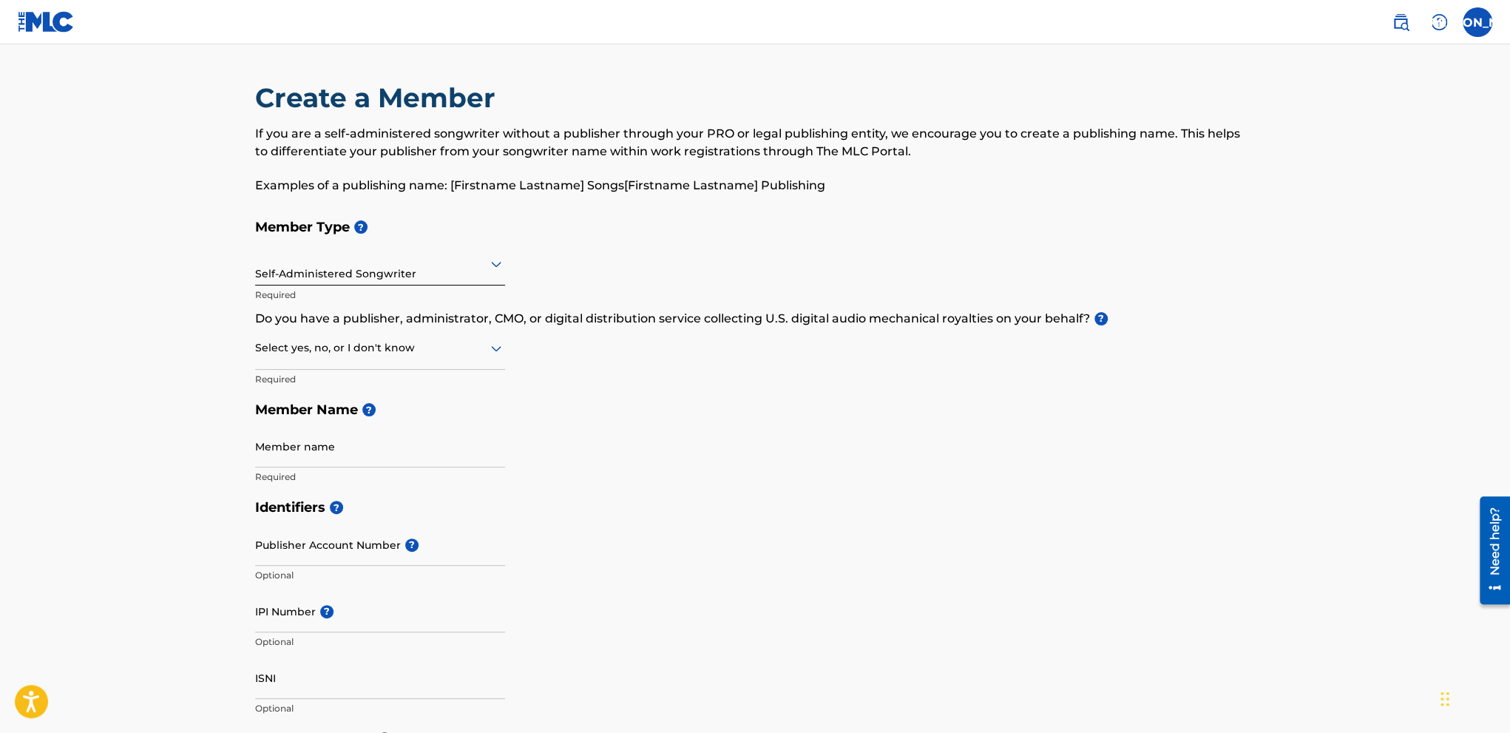
click at [442, 362] on div "Select yes, no, or I don't know" at bounding box center [380, 349] width 250 height 42
click at [350, 424] on div "No" at bounding box center [380, 419] width 248 height 33
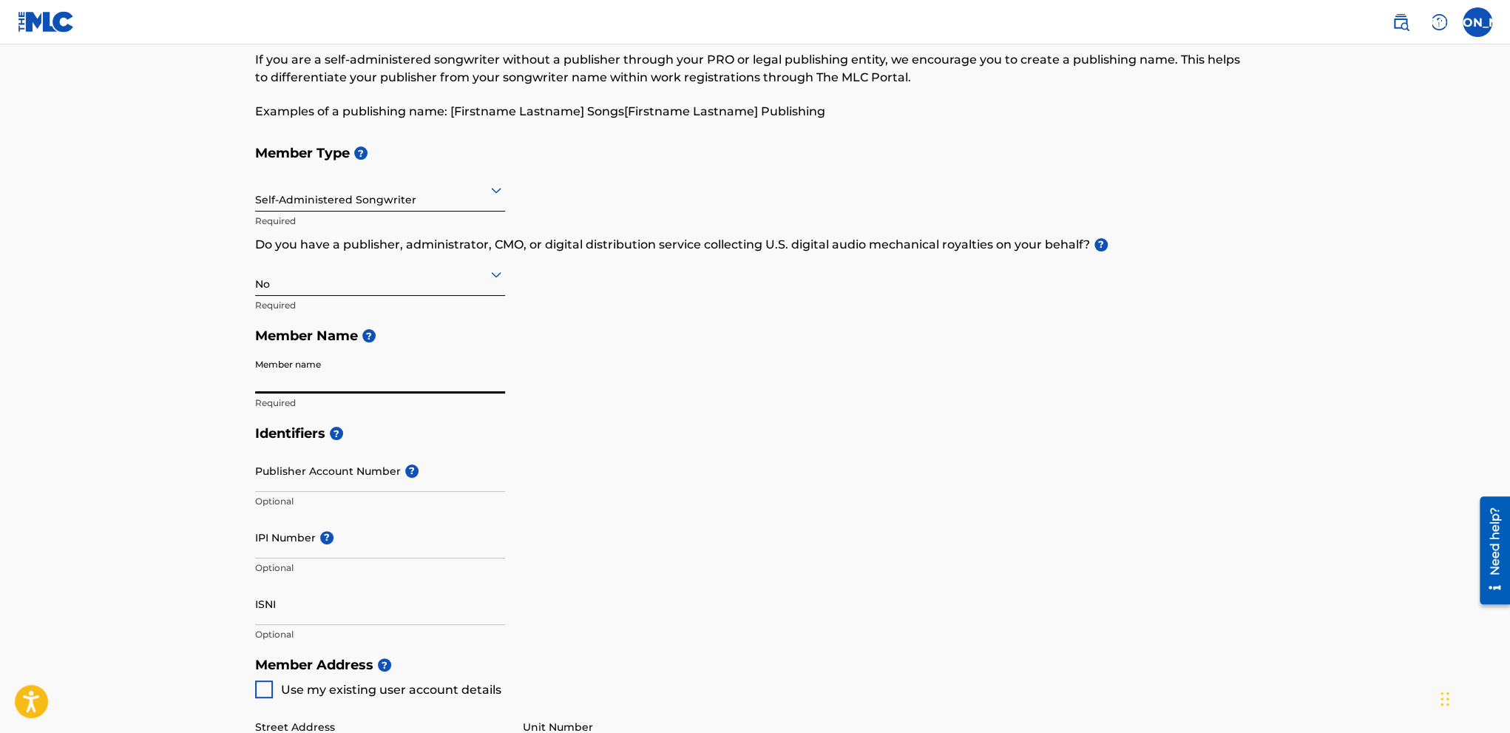
click at [361, 390] on input "Member name" at bounding box center [380, 372] width 250 height 42
type input "[PERSON_NAME]"
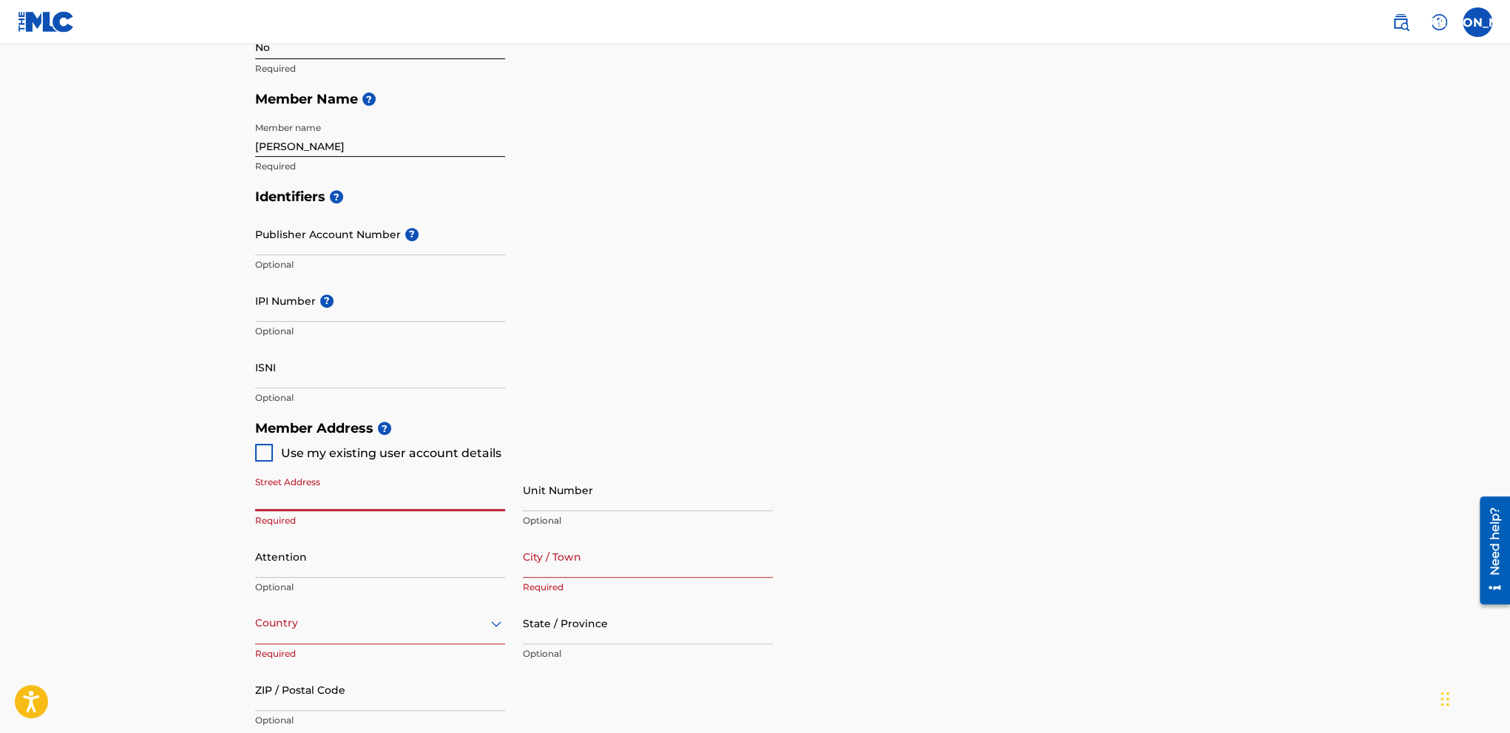
scroll to position [237, 0]
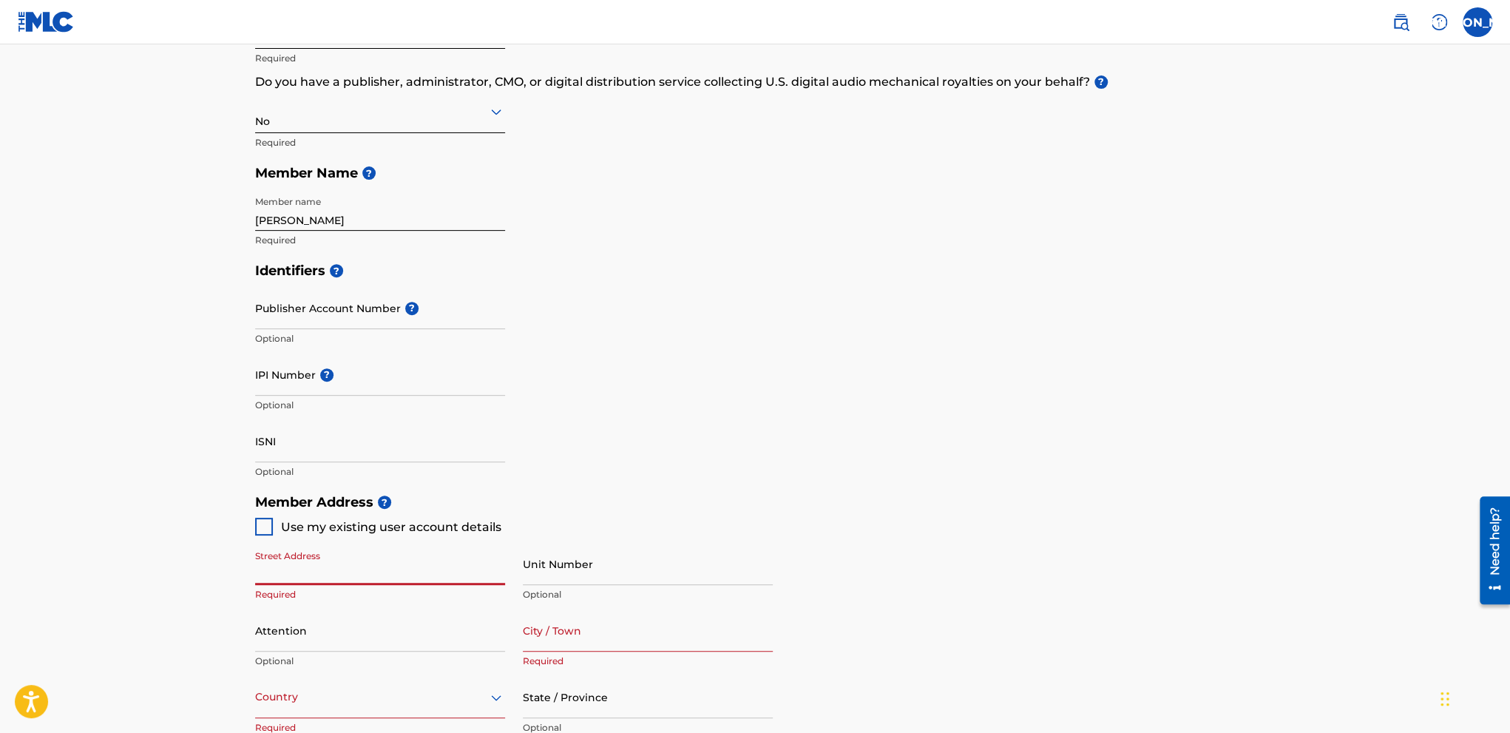
click at [357, 317] on input "Publisher Account Number ?" at bounding box center [380, 308] width 250 height 42
click at [618, 330] on div "Identifiers ? Publisher Account Number ? Optional IPI Number ? Optional ISNI Op…" at bounding box center [755, 370] width 1000 height 231
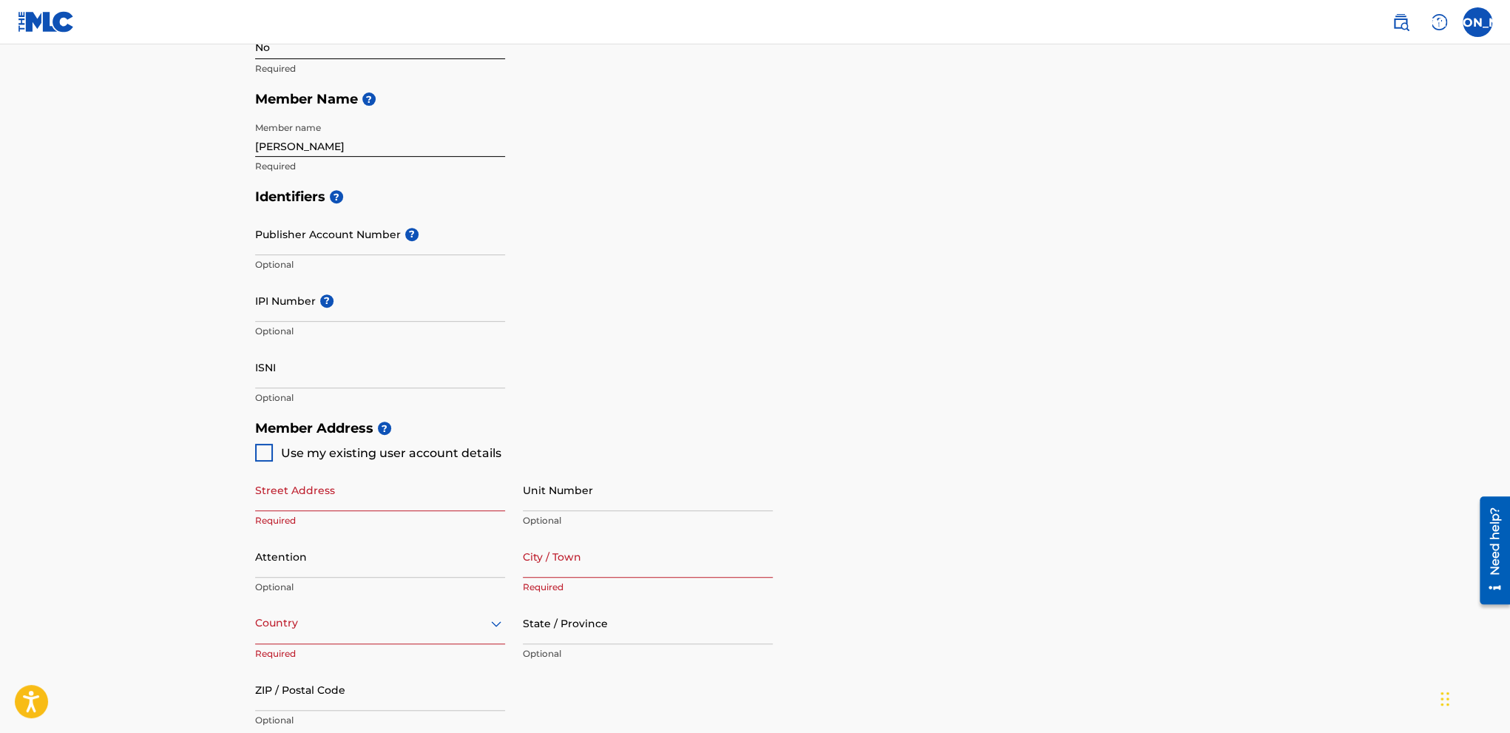
click at [268, 453] on div at bounding box center [264, 453] width 18 height 18
type input "[STREET_ADDRESS]"
type input "[US_STATE][GEOGRAPHIC_DATA]"
type input "46360"
type input "812"
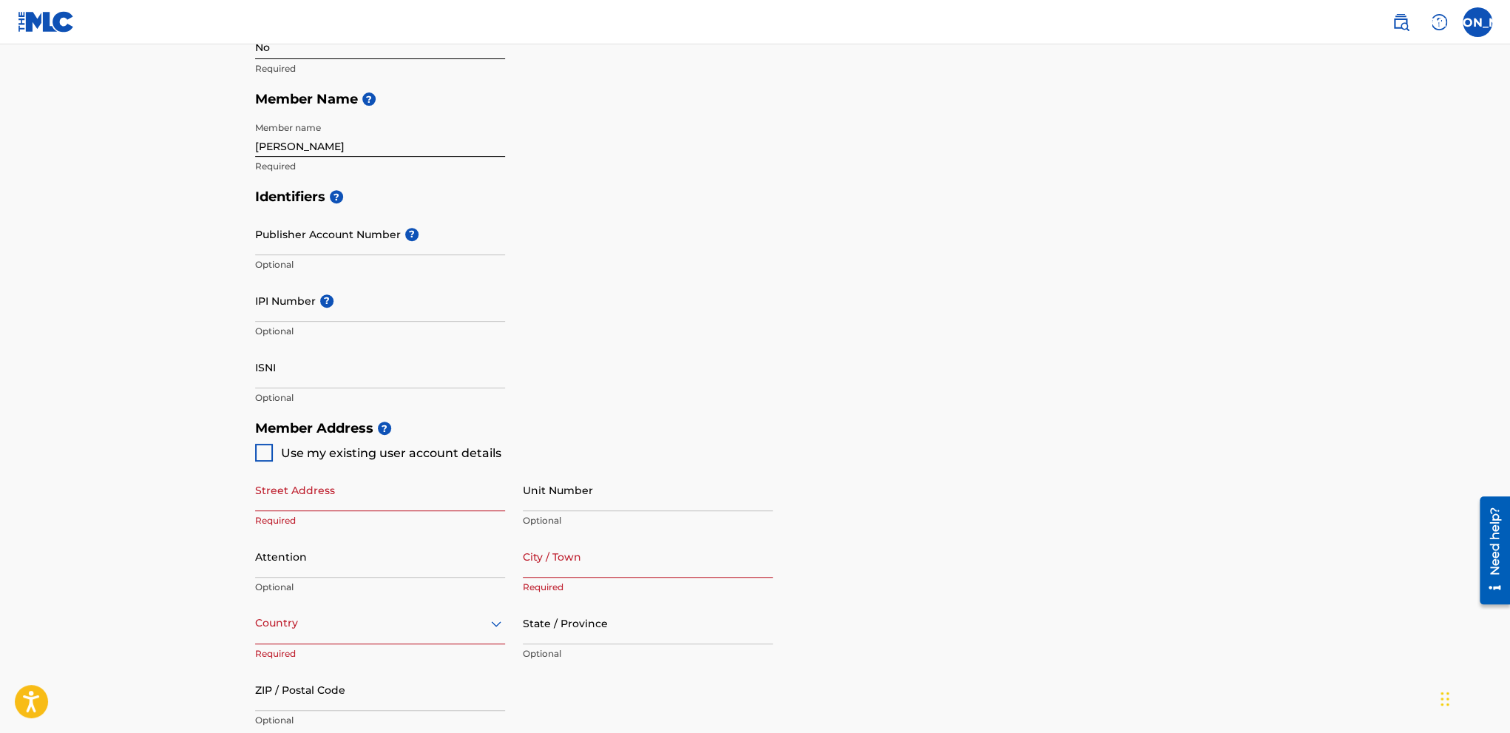
type input "5588820"
type input "[EMAIL_ADDRESS][DOMAIN_NAME]"
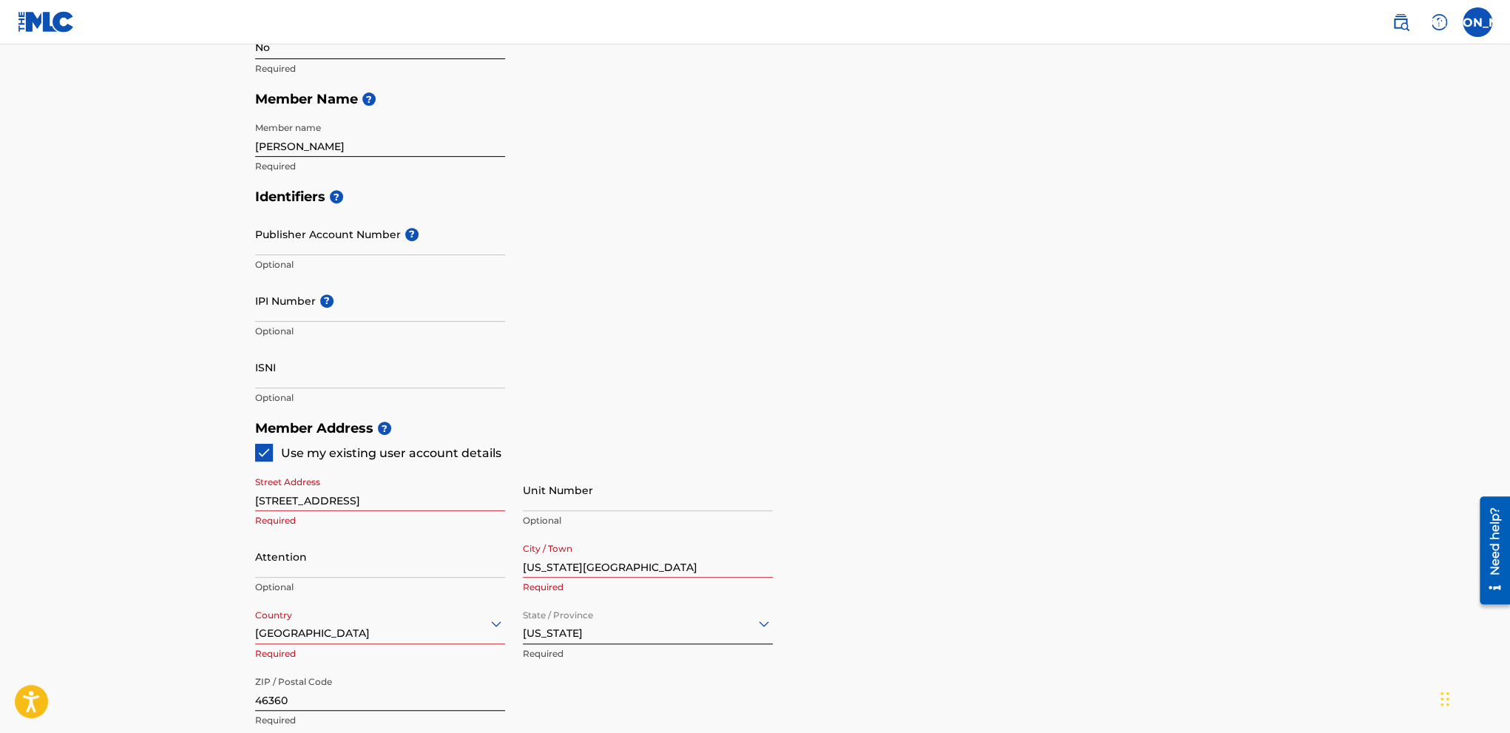
scroll to position [458, 0]
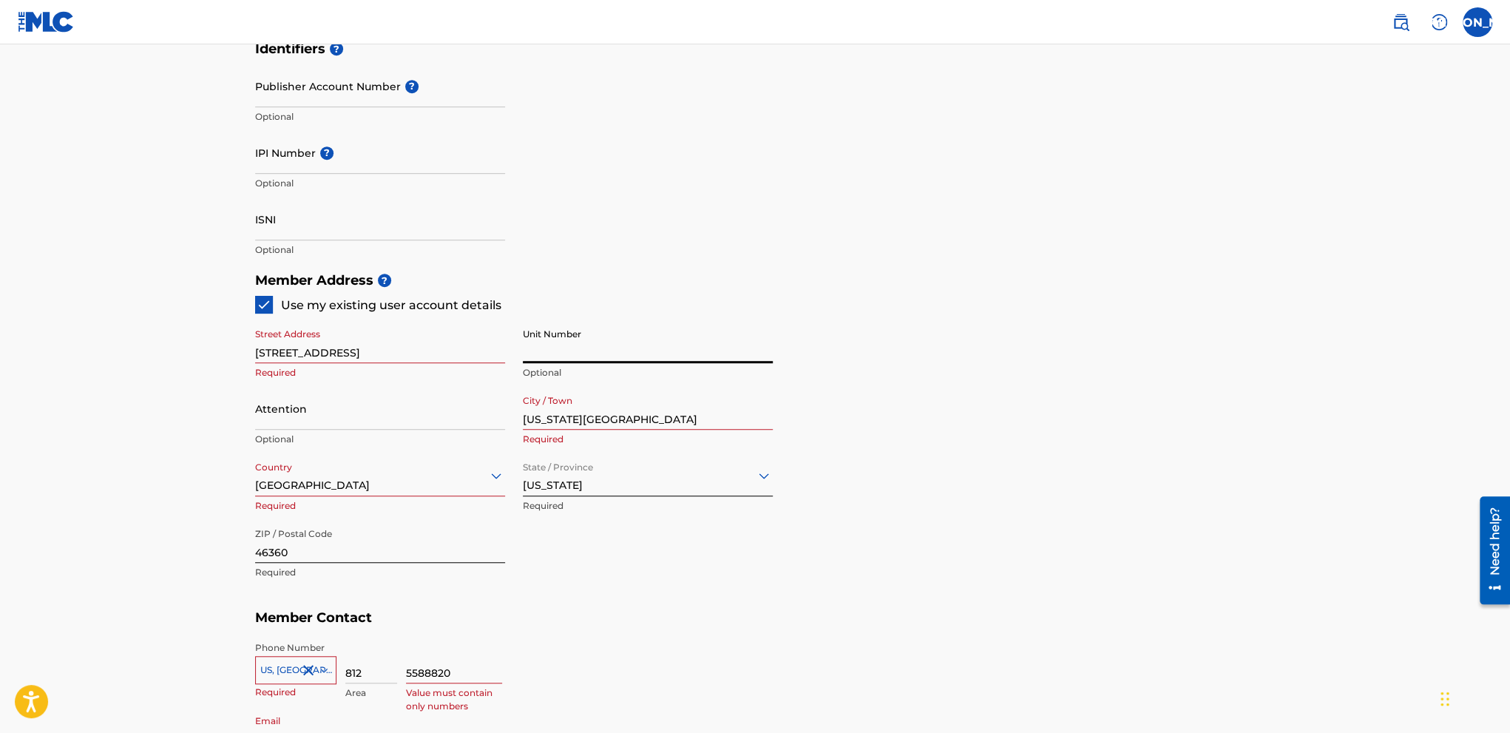
click at [610, 359] on input "Unit Number" at bounding box center [648, 342] width 250 height 42
click at [998, 339] on div "Member Address ? Use my existing user account details Street Address [STREET_AD…" at bounding box center [755, 434] width 1000 height 338
click at [267, 428] on input "Attention" at bounding box center [380, 408] width 250 height 42
click at [180, 431] on main "Create a Member If you are a self-administered songwriter without a publisher t…" at bounding box center [755, 250] width 1510 height 1328
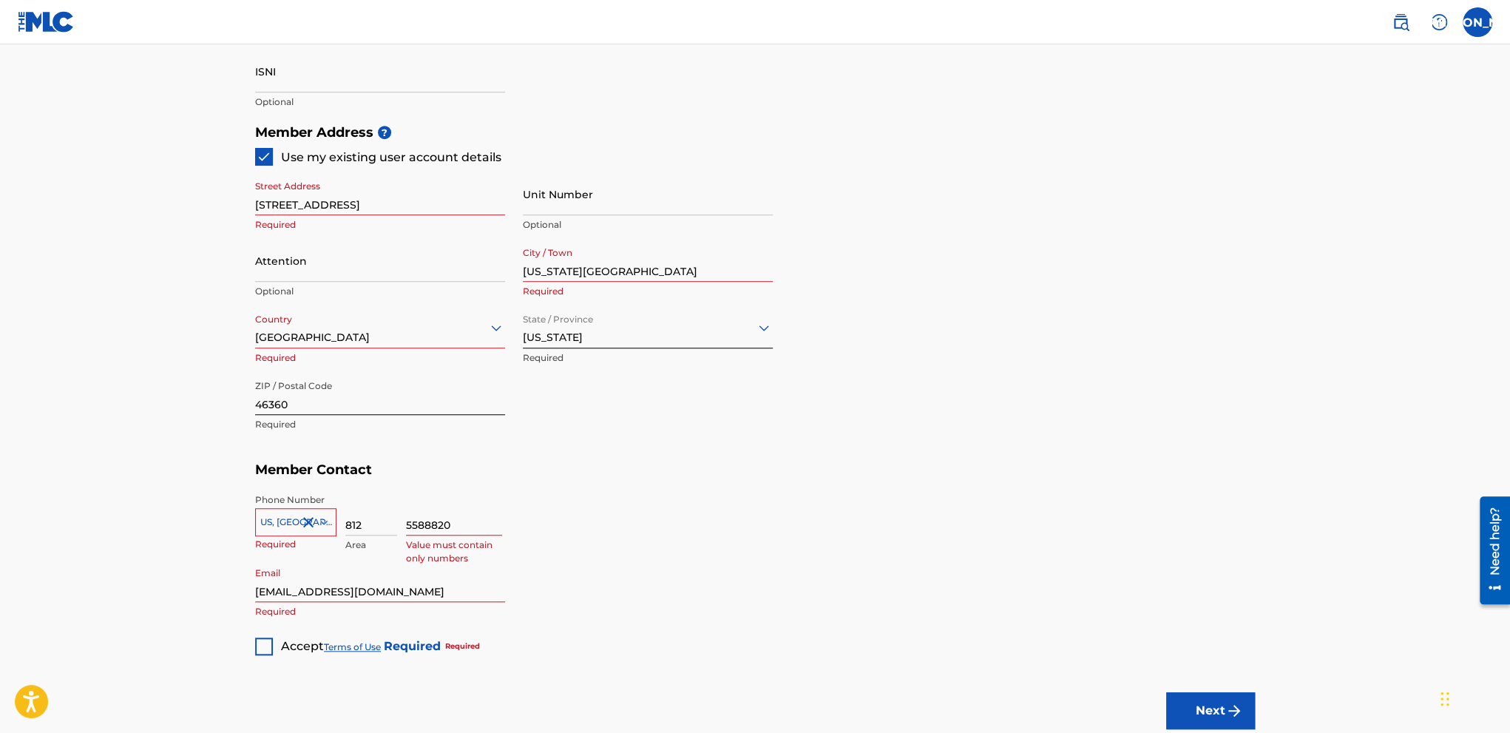
scroll to position [710, 0]
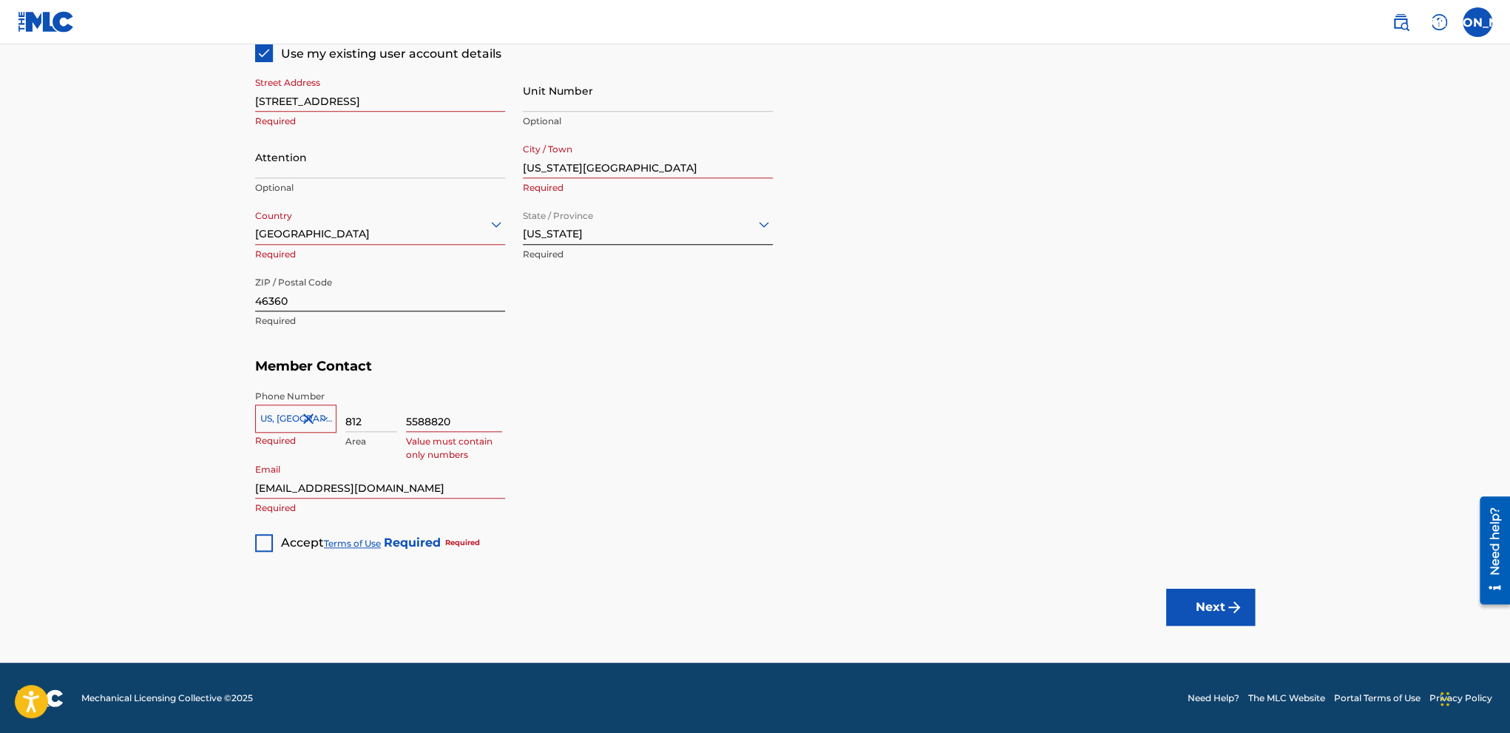
click at [262, 543] on div at bounding box center [264, 543] width 18 height 18
click at [1221, 604] on button "Next" at bounding box center [1210, 606] width 89 height 37
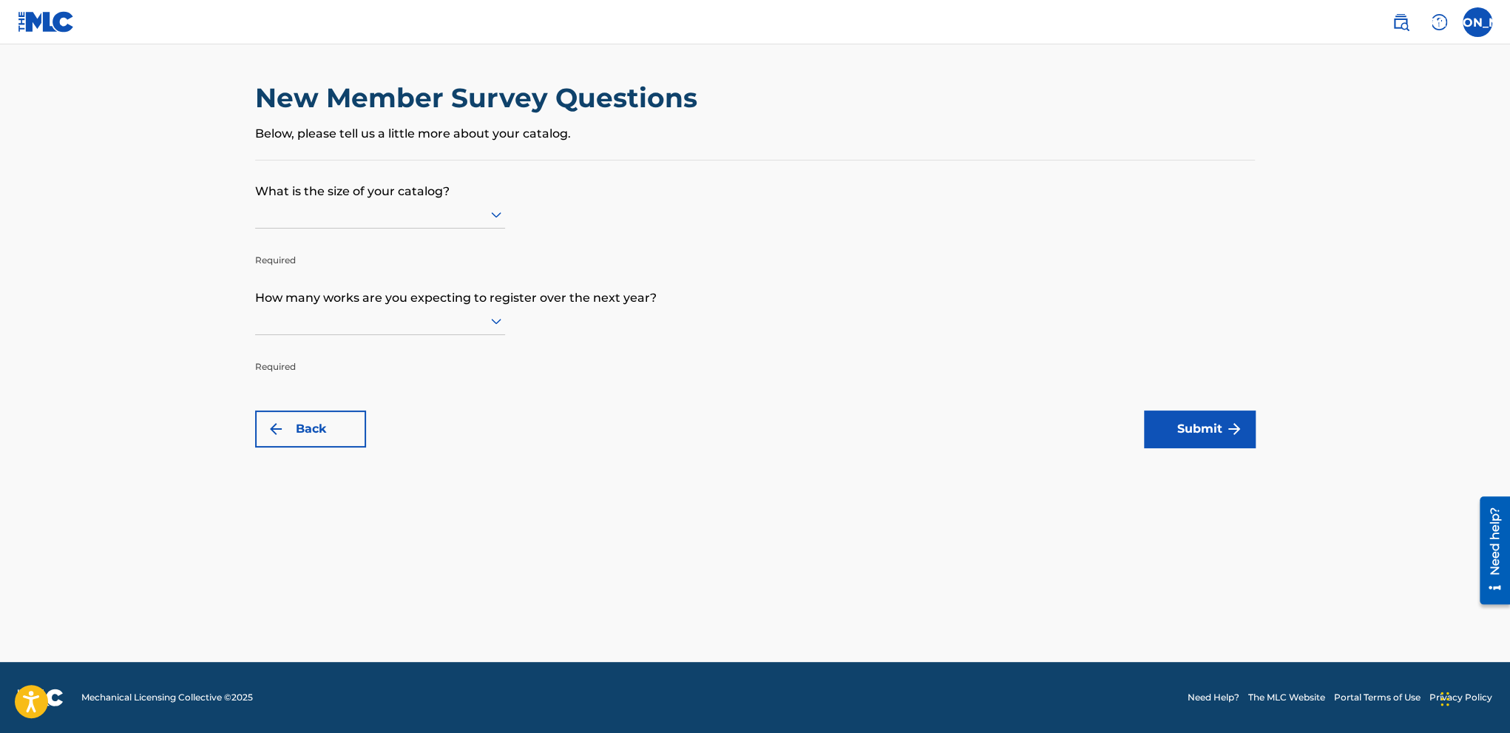
click at [435, 216] on div at bounding box center [380, 214] width 250 height 18
click at [344, 281] on div "101 to 300" at bounding box center [380, 278] width 248 height 33
click at [482, 325] on div at bounding box center [380, 320] width 250 height 18
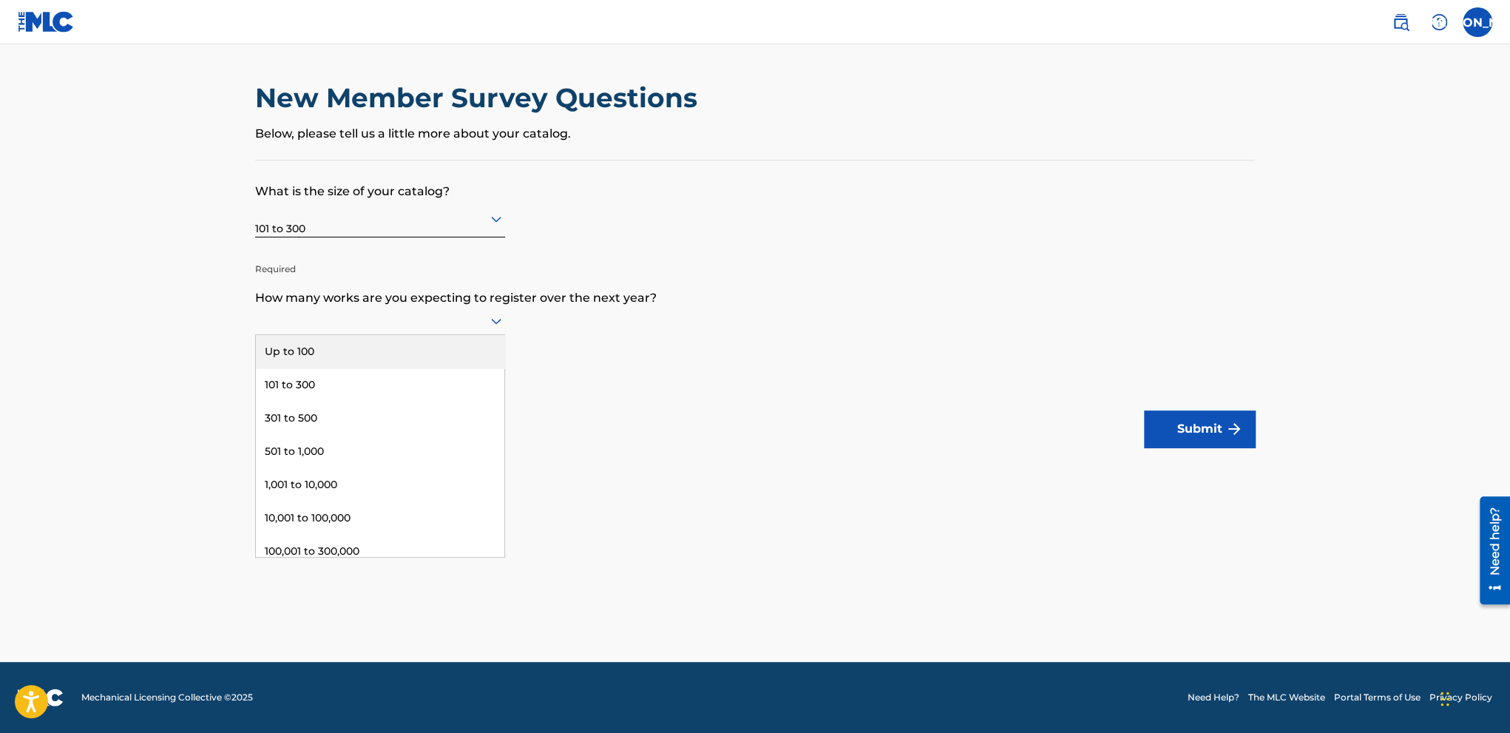
click at [355, 358] on div "Up to 100" at bounding box center [380, 351] width 248 height 33
click at [1184, 420] on button "Submit" at bounding box center [1199, 428] width 111 height 37
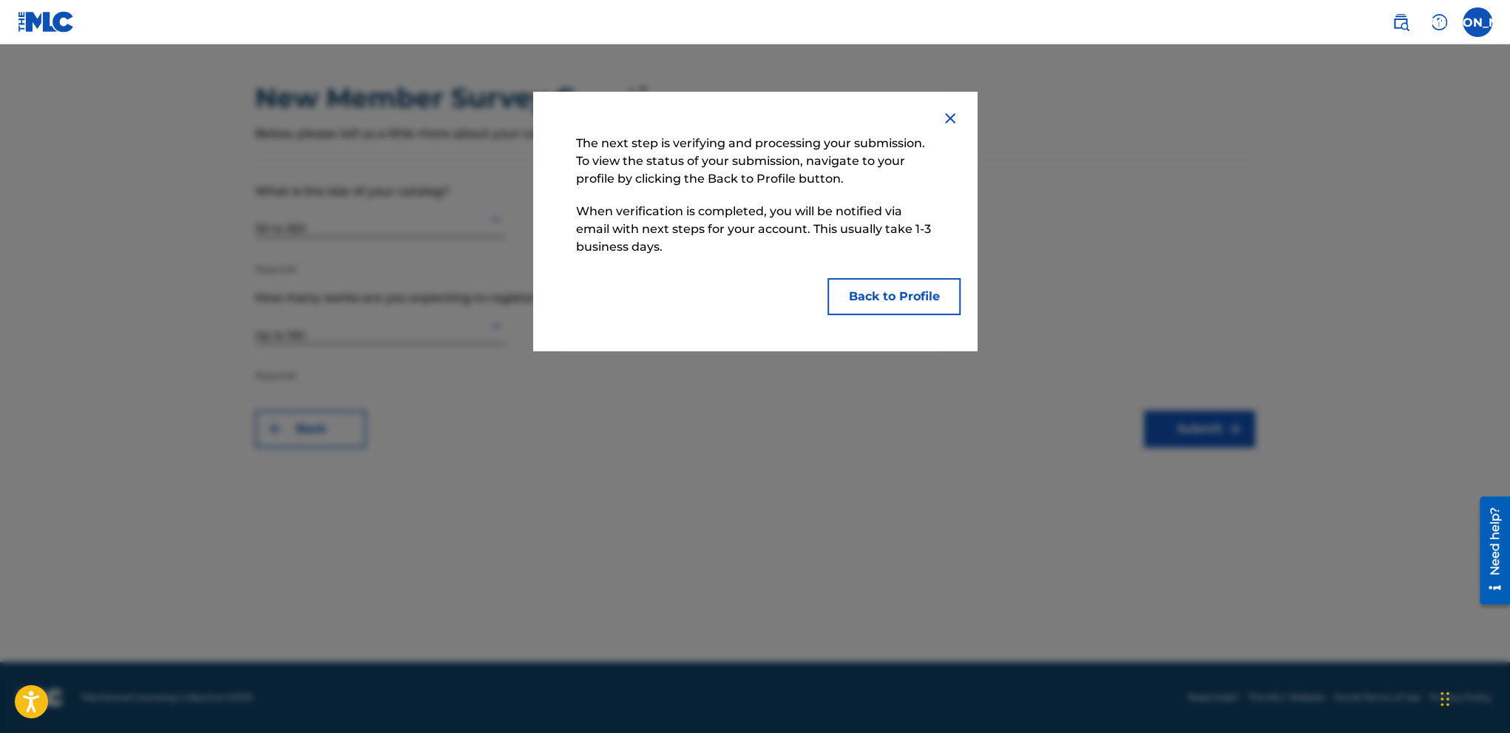
click at [898, 299] on button "Back to Profile" at bounding box center [893, 296] width 133 height 37
